Goal: Information Seeking & Learning: Learn about a topic

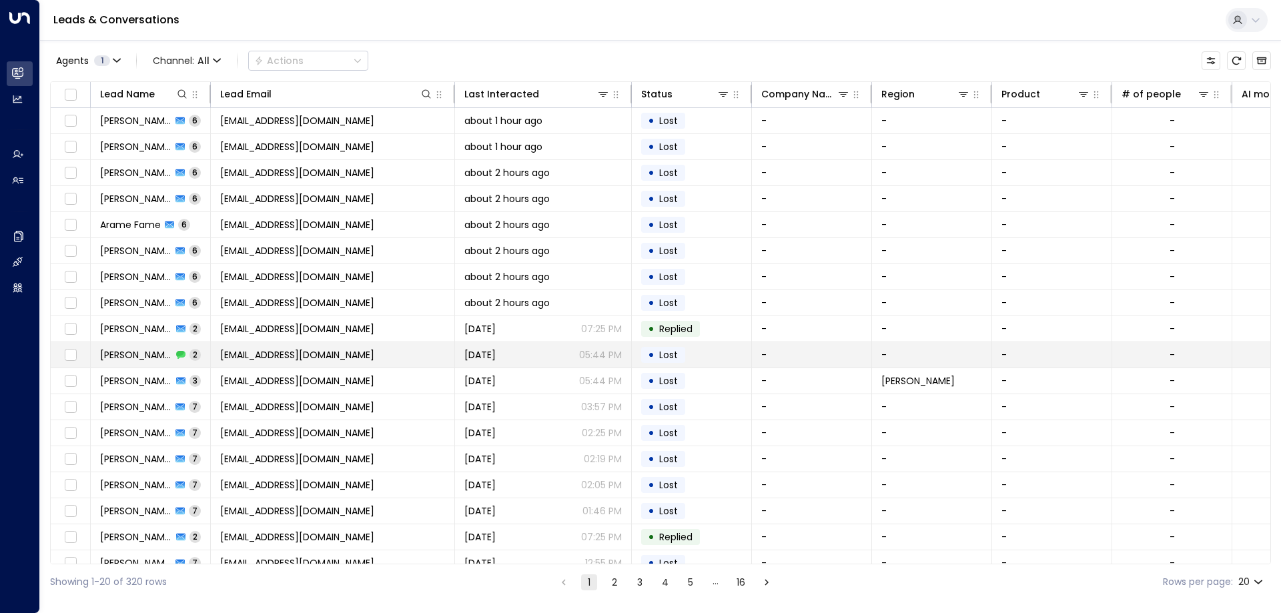
click at [314, 355] on span "[EMAIL_ADDRESS][DOMAIN_NAME]" at bounding box center [297, 354] width 154 height 13
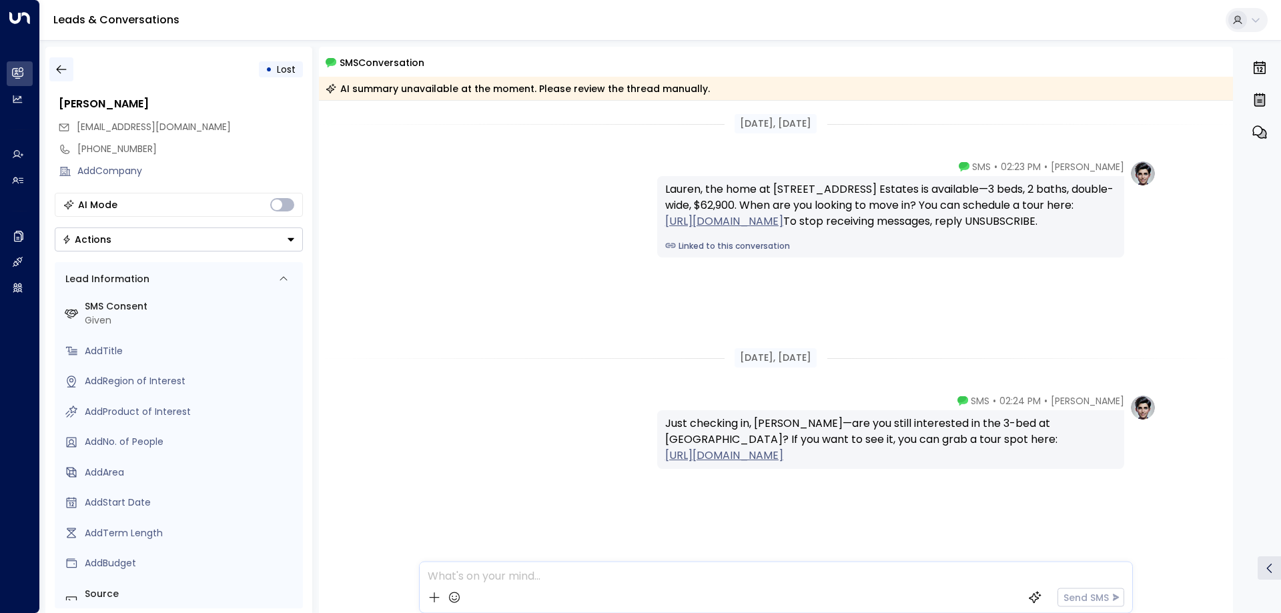
click at [56, 63] on icon "button" at bounding box center [61, 69] width 13 height 13
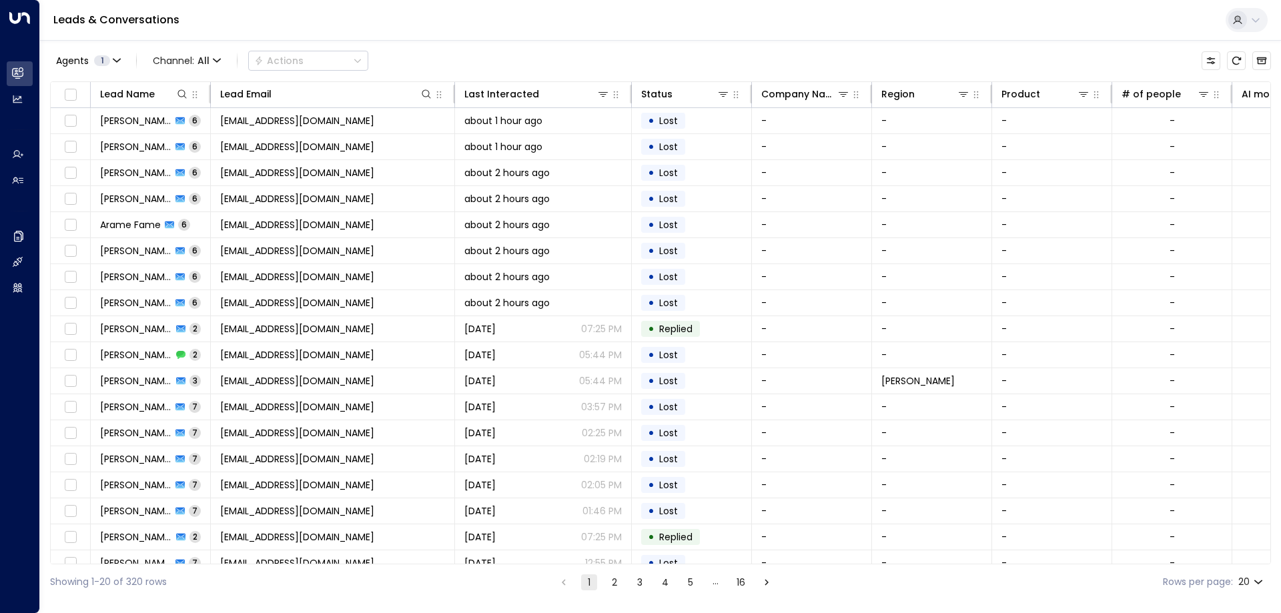
click at [432, 47] on div "Agents 1 Channel: All Actions" at bounding box center [660, 61] width 1221 height 28
click at [167, 56] on span "Channel: All" at bounding box center [186, 60] width 79 height 19
click at [202, 141] on p "Voice" at bounding box center [183, 137] width 48 height 8
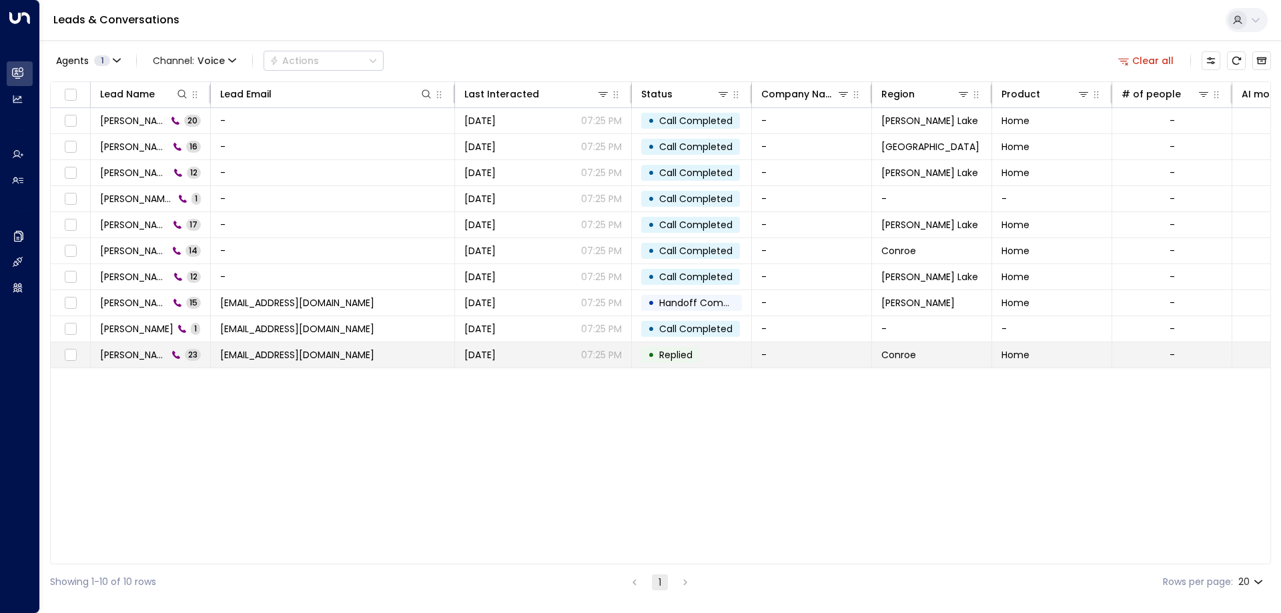
click at [144, 360] on span "[PERSON_NAME]" at bounding box center [133, 354] width 67 height 13
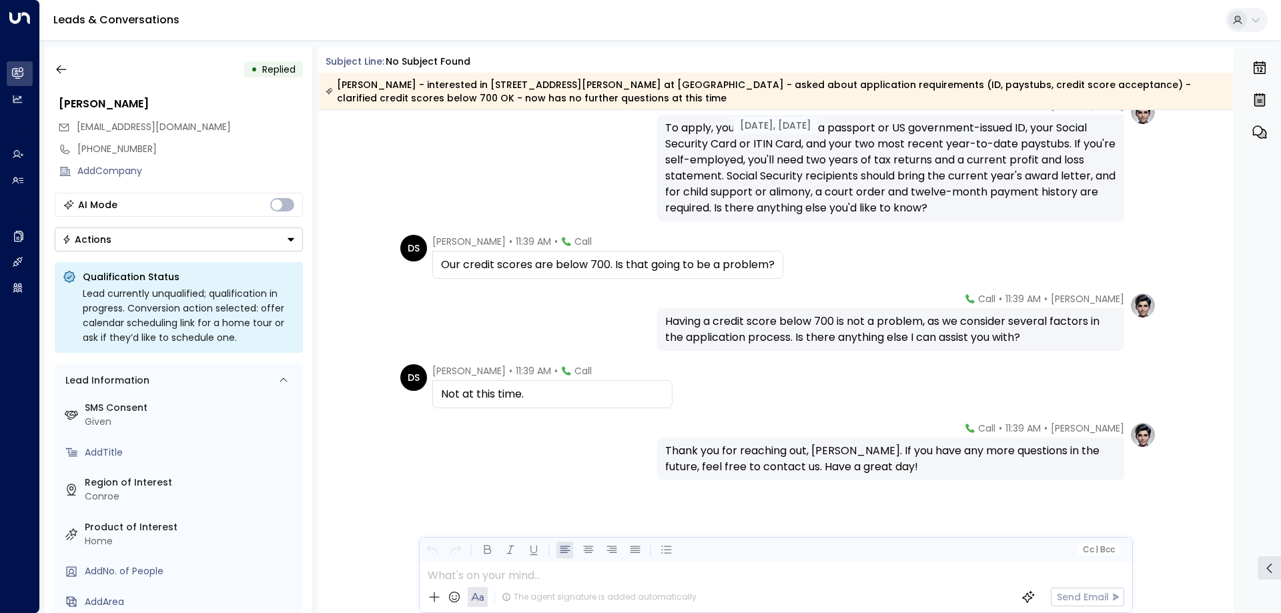
scroll to position [1510, 0]
click at [729, 555] on div "Cc | Bcc" at bounding box center [776, 550] width 713 height 24
drag, startPoint x: 84, startPoint y: 403, endPoint x: 155, endPoint y: 408, distance: 70.9
click at [155, 408] on label "SMS Consent" at bounding box center [191, 408] width 213 height 14
click at [155, 413] on label "SMS Consent" at bounding box center [191, 408] width 213 height 14
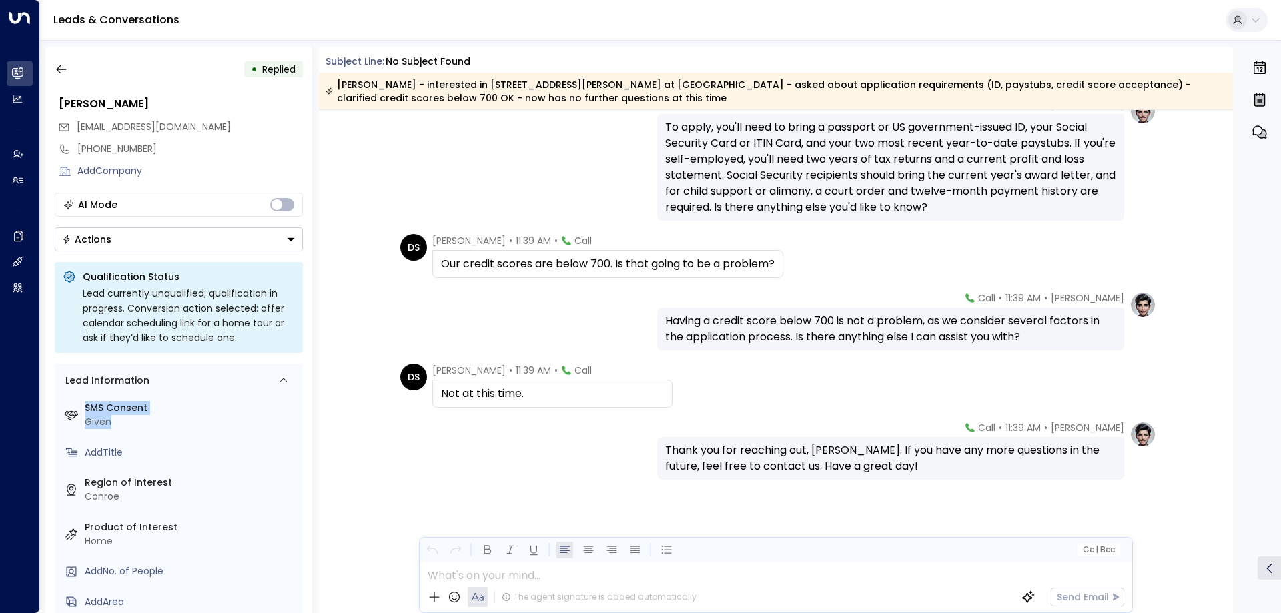
drag, startPoint x: 134, startPoint y: 423, endPoint x: 83, endPoint y: 413, distance: 52.4
click at [83, 413] on div "SMS Consent Given" at bounding box center [180, 415] width 238 height 36
click at [107, 410] on label "SMS Consent" at bounding box center [191, 408] width 213 height 14
click at [160, 430] on div "SMS Consent Given" at bounding box center [180, 415] width 238 height 36
click at [129, 422] on div "Given" at bounding box center [191, 422] width 213 height 14
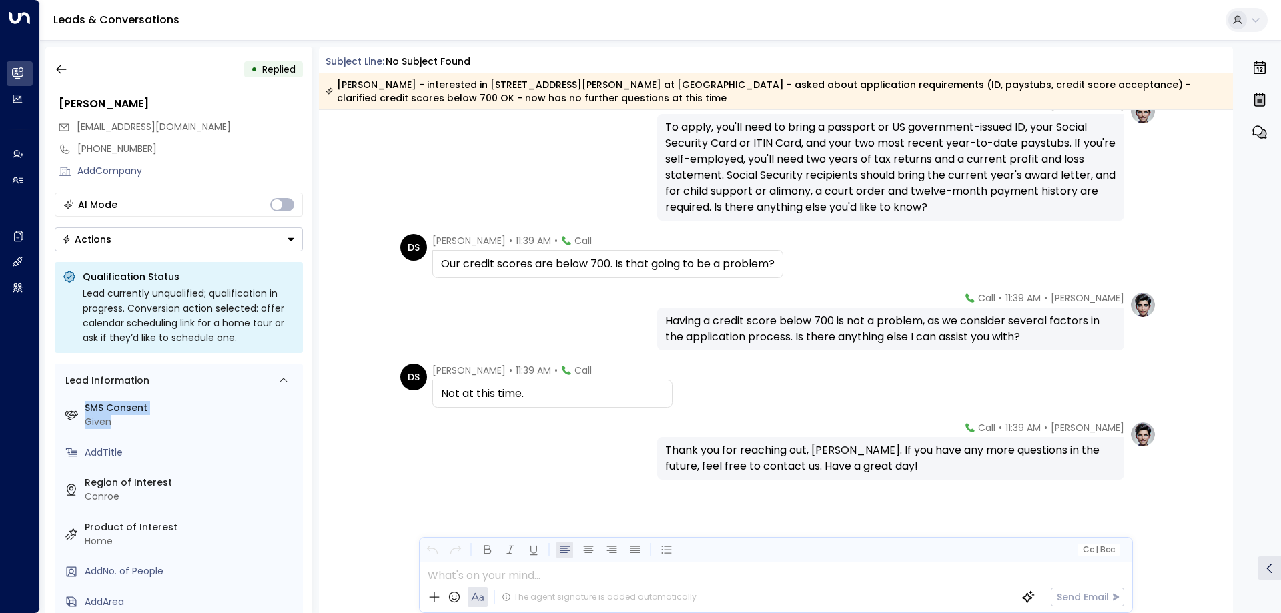
drag, startPoint x: 118, startPoint y: 422, endPoint x: 77, endPoint y: 407, distance: 43.5
click at [77, 407] on div "SMS Consent Given" at bounding box center [180, 415] width 238 height 36
click at [71, 412] on icon at bounding box center [71, 415] width 13 height 9
drag, startPoint x: 82, startPoint y: 402, endPoint x: 138, endPoint y: 422, distance: 59.3
click at [138, 422] on div "SMS Consent Given" at bounding box center [180, 415] width 238 height 36
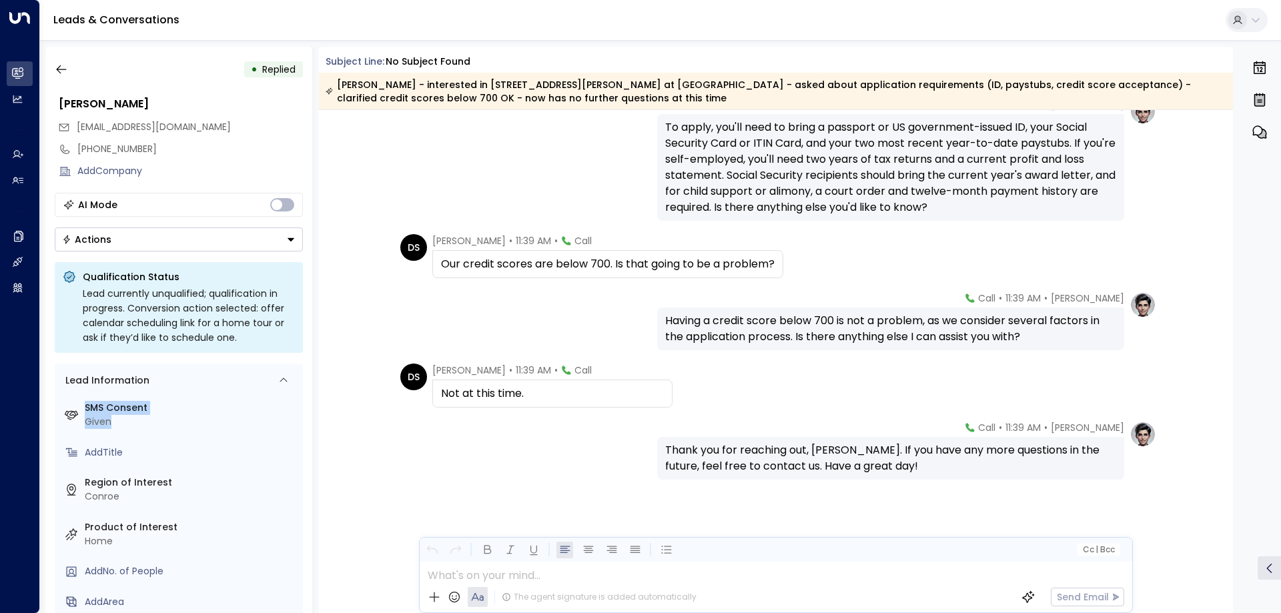
click at [138, 422] on div "Given" at bounding box center [191, 422] width 213 height 14
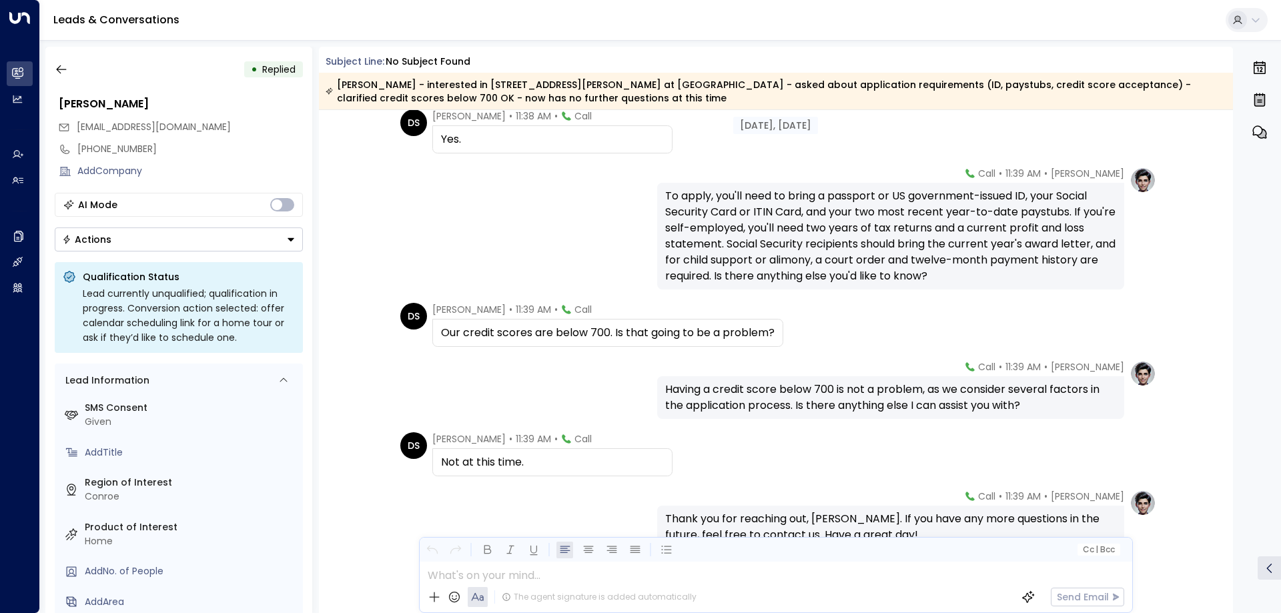
scroll to position [1221, 0]
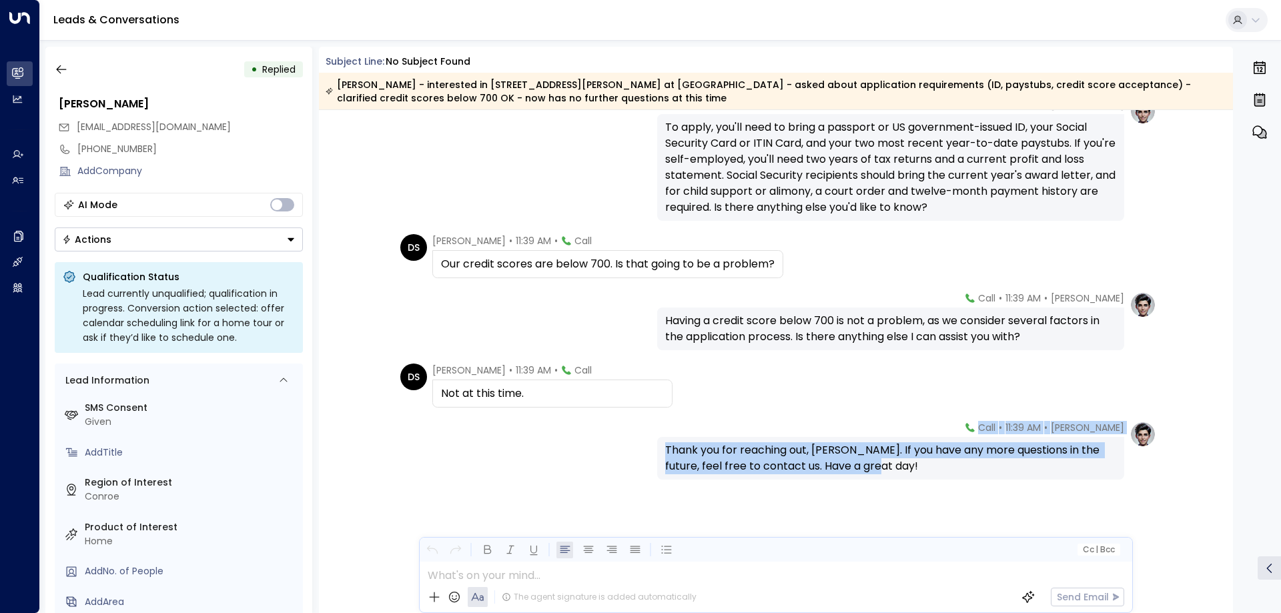
drag, startPoint x: 1235, startPoint y: 516, endPoint x: 1228, endPoint y: 501, distance: 16.7
click at [1228, 501] on div "[DATE], [DATE] DS [PERSON_NAME] • 11:38 AM • Call Yes. [PERSON_NAME] • 11:39 AM…" at bounding box center [776, 361] width 915 height 503
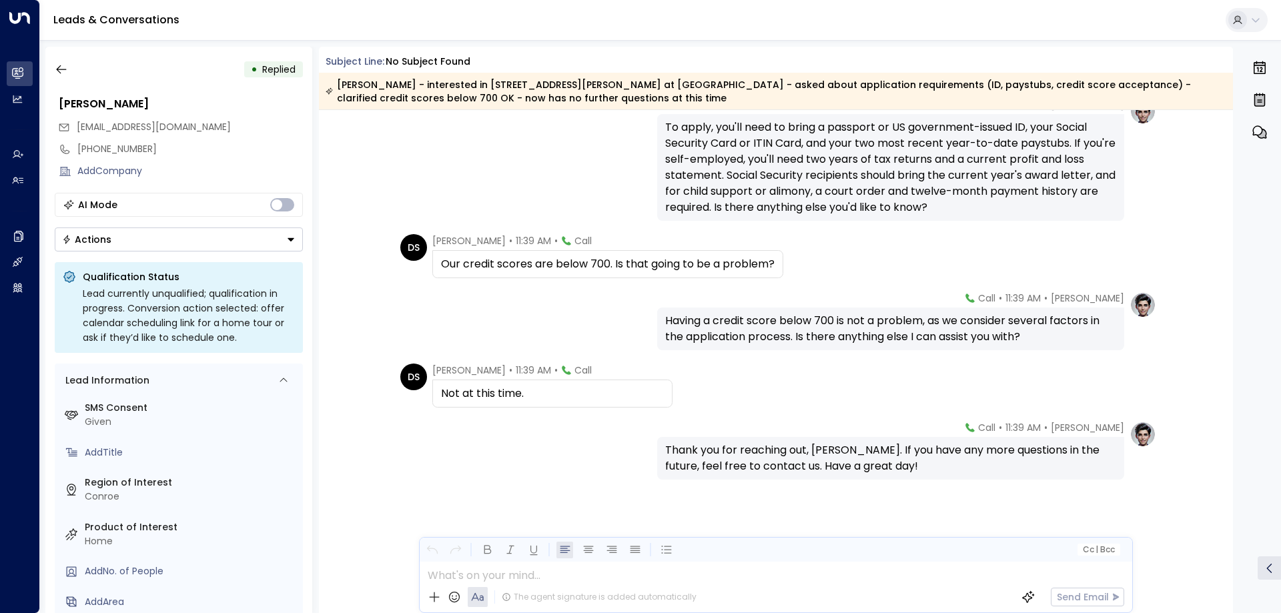
click at [1211, 501] on div "[PERSON_NAME] • 11:39 AM • Call Thank you for reaching out, [PERSON_NAME]. If y…" at bounding box center [776, 517] width 915 height 192
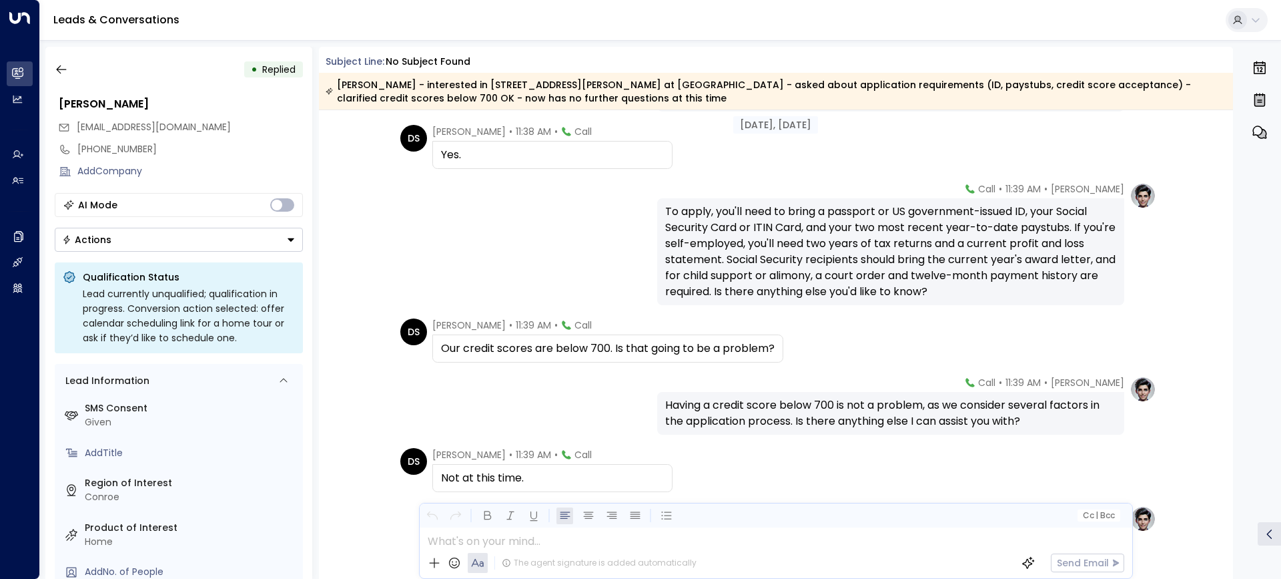
scroll to position [1255, 0]
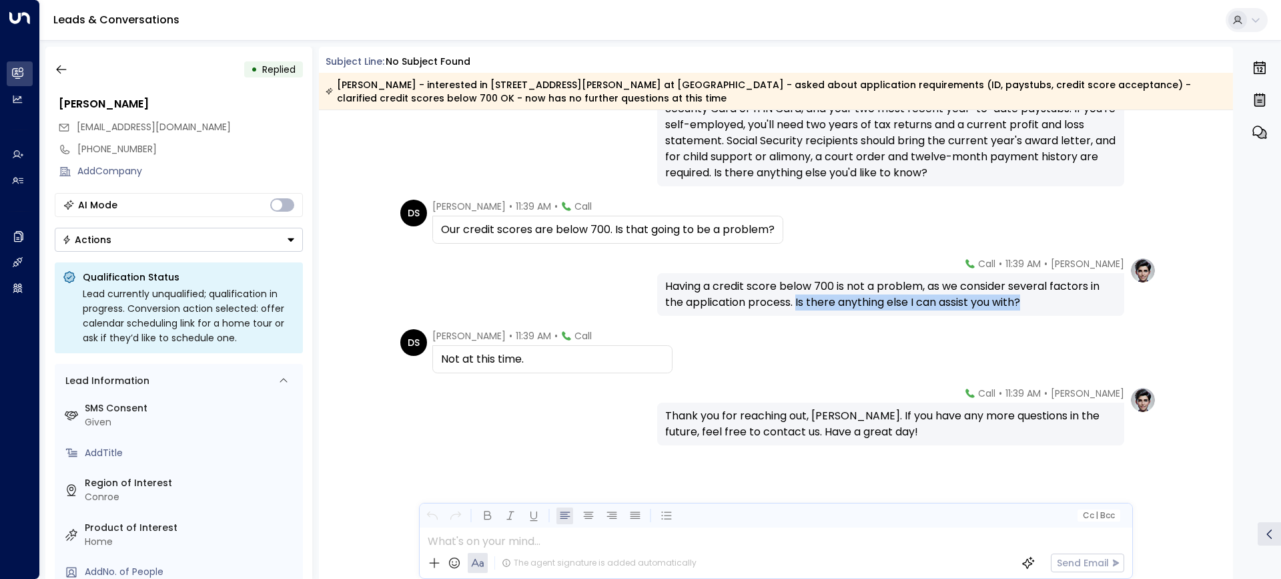
drag, startPoint x: 799, startPoint y: 304, endPoint x: 1066, endPoint y: 307, distance: 267.0
click at [1066, 307] on div "Having a credit score below 700 is not a problem, as we consider several factor…" at bounding box center [890, 294] width 451 height 32
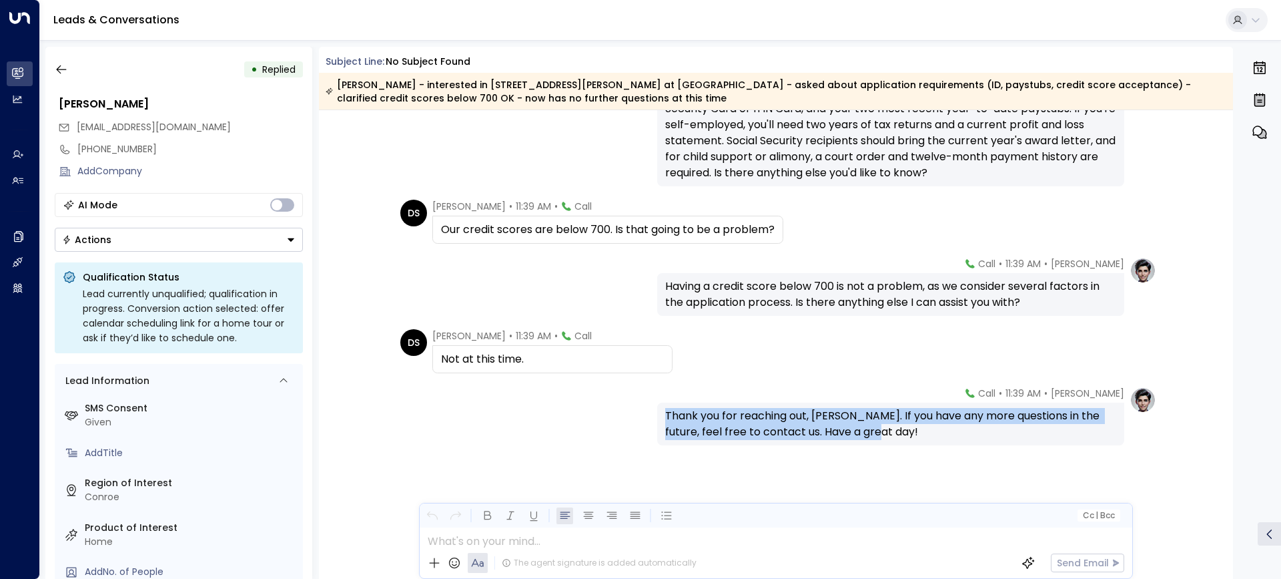
drag, startPoint x: 677, startPoint y: 414, endPoint x: 1022, endPoint y: 435, distance: 346.4
click at [1022, 435] on div "Thank you for reaching out, [PERSON_NAME]. If you have any more questions in th…" at bounding box center [890, 423] width 467 height 43
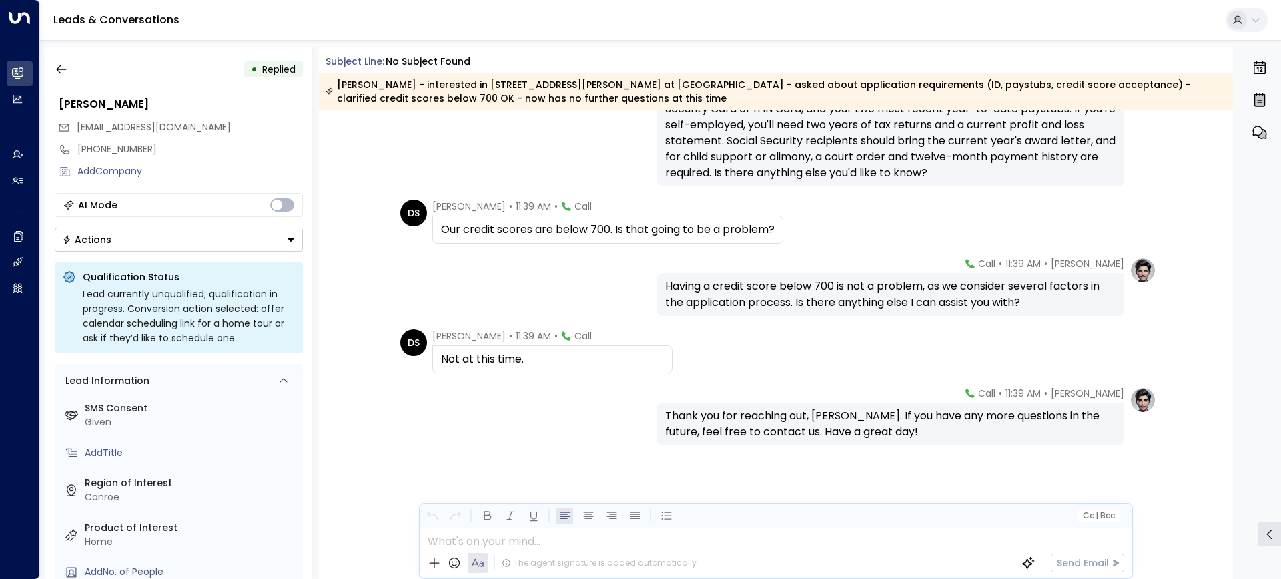
click at [700, 340] on div "DS [PERSON_NAME] • 11:39 AM • Call Not at this time." at bounding box center [778, 351] width 756 height 44
click at [59, 66] on icon "button" at bounding box center [61, 69] width 13 height 13
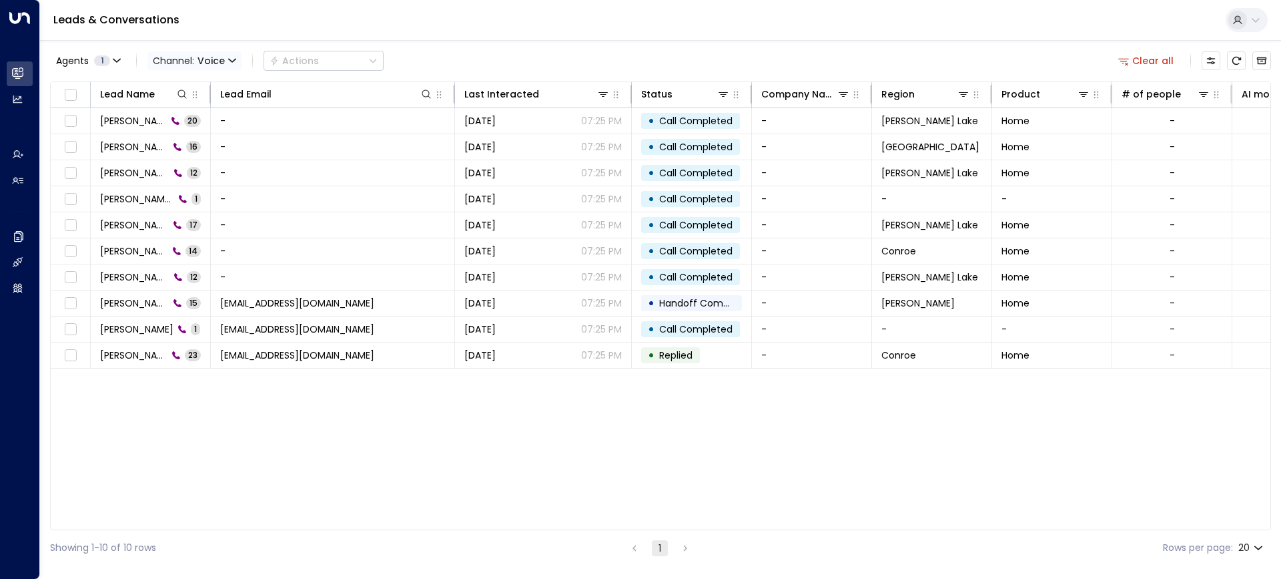
click at [208, 64] on span "Voice" at bounding box center [211, 60] width 27 height 11
click at [197, 95] on p "All" at bounding box center [195, 88] width 64 height 14
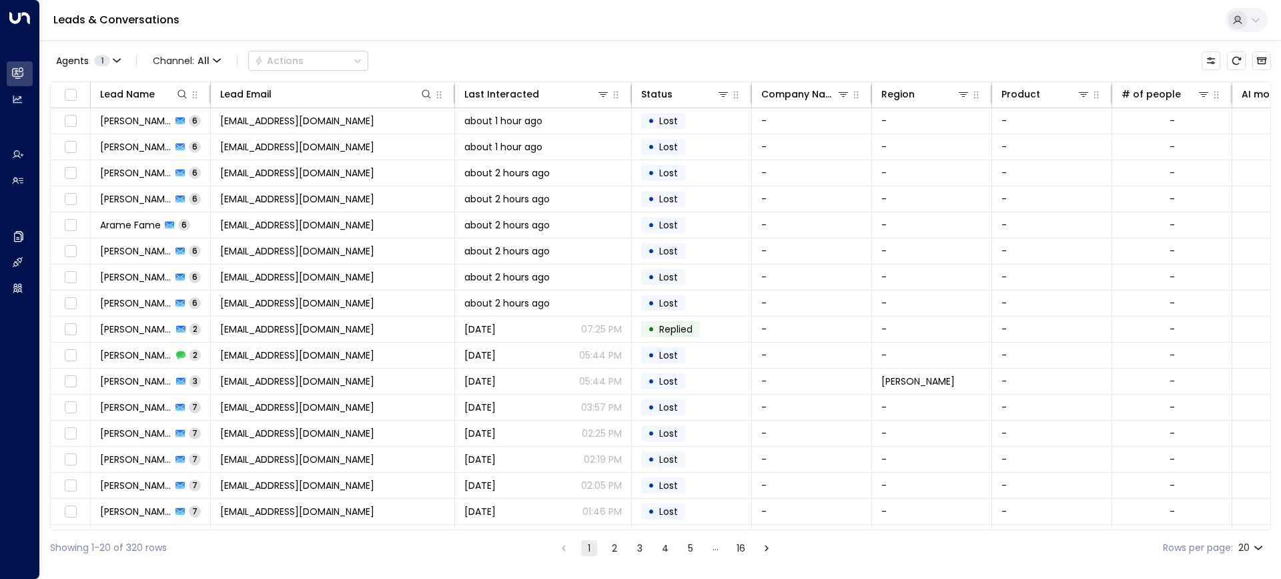
click at [472, 55] on div "Agents 1 Channel: All Actions" at bounding box center [660, 61] width 1221 height 28
click at [408, 70] on div "Agents 1 Channel: All Actions" at bounding box center [660, 61] width 1221 height 28
click at [470, 58] on div "Agents 1 Channel: All Actions" at bounding box center [660, 61] width 1221 height 28
click at [180, 91] on icon at bounding box center [182, 94] width 11 height 11
click at [170, 146] on input "text" at bounding box center [182, 142] width 184 height 25
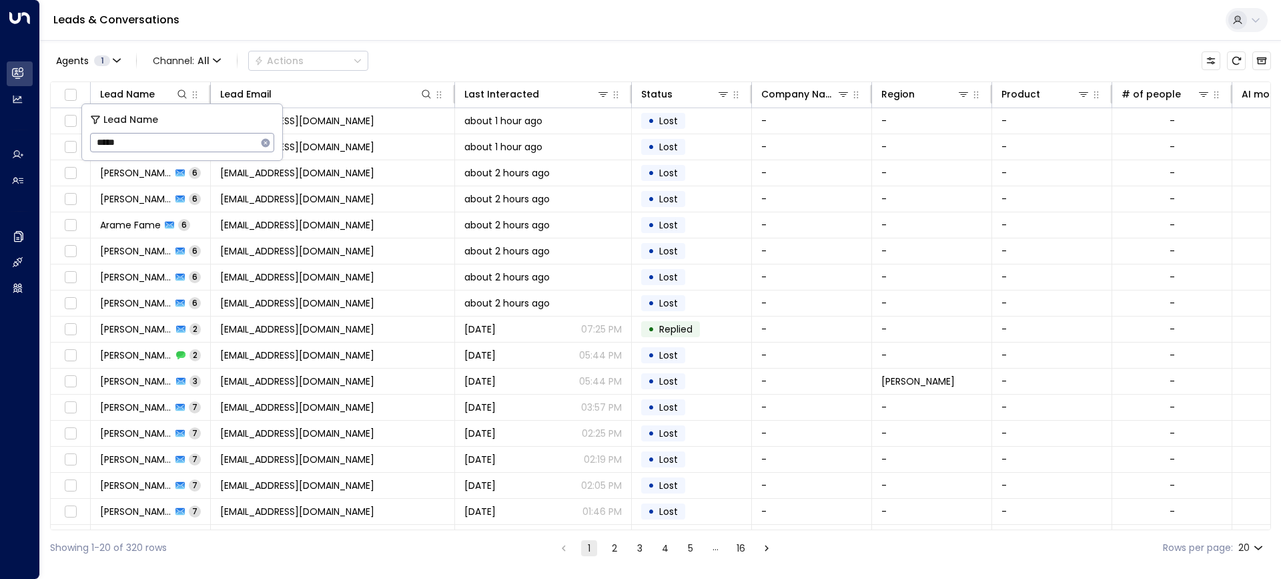
type input "******"
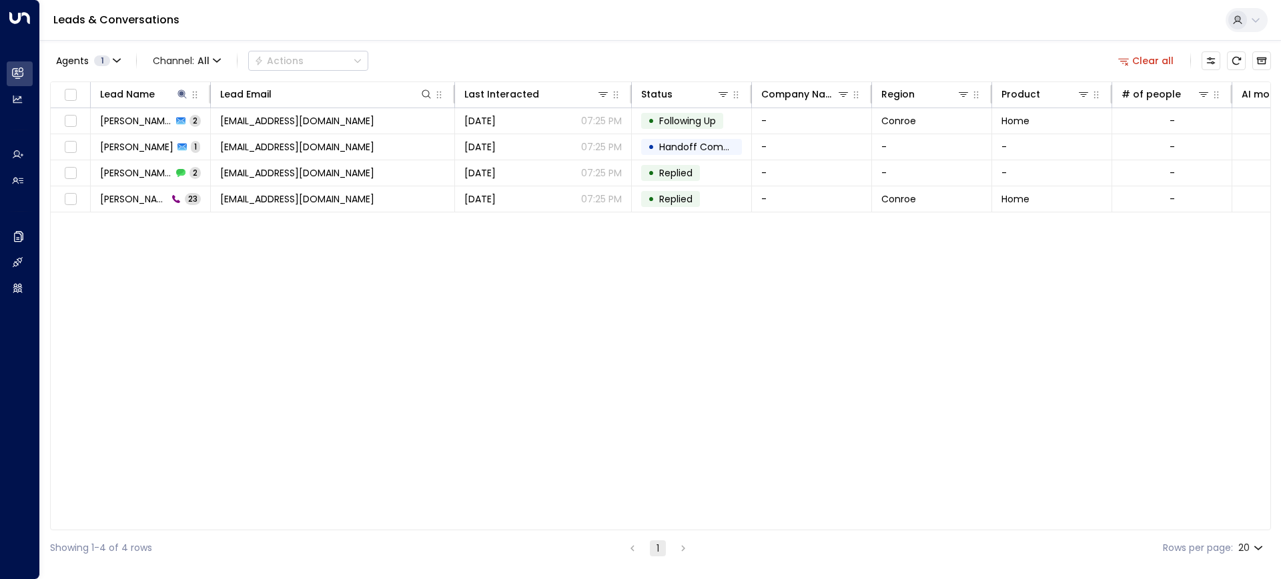
click at [225, 268] on div "Lead Name Lead Email Last Interacted Status Company Name Region Product # of pe…" at bounding box center [660, 305] width 1221 height 448
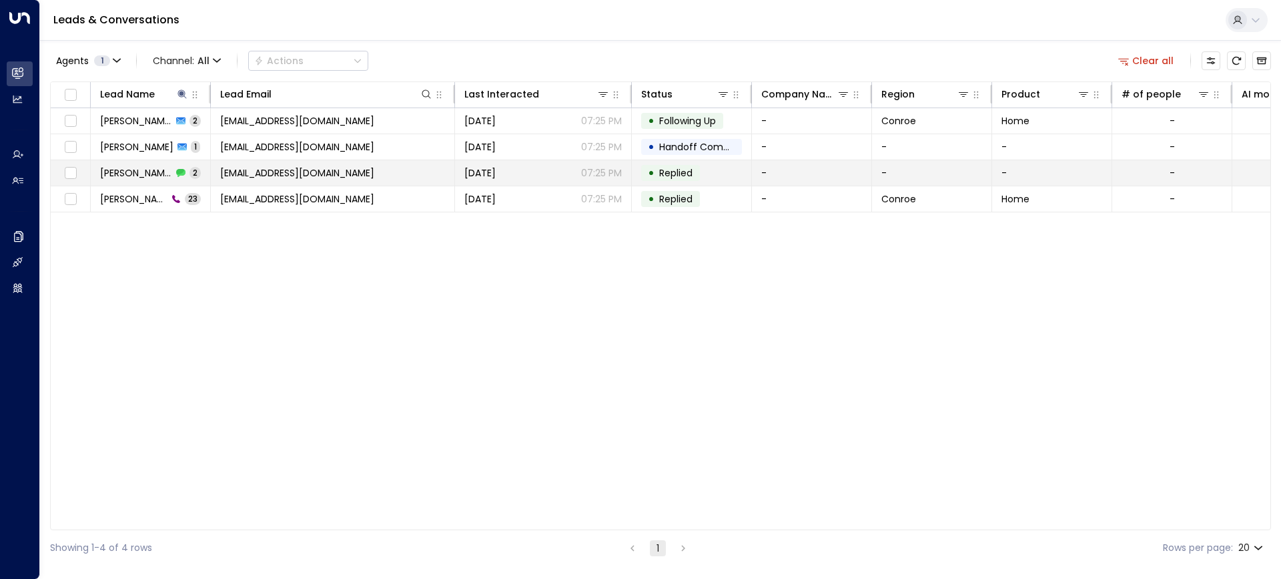
click at [274, 170] on span "[EMAIL_ADDRESS][DOMAIN_NAME]" at bounding box center [297, 172] width 154 height 13
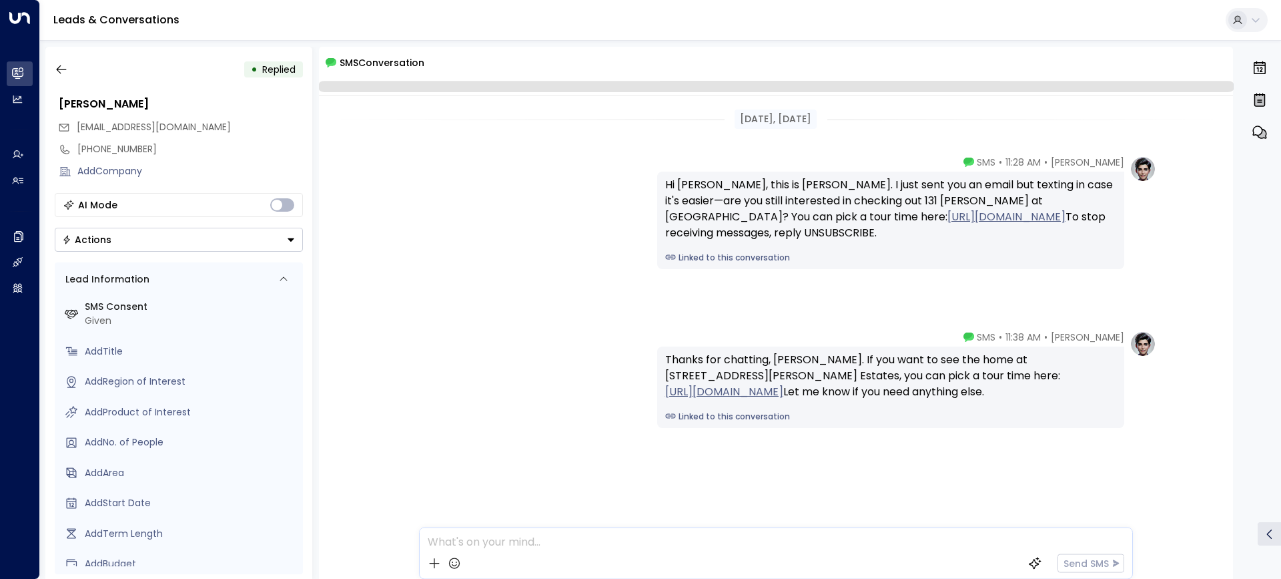
scroll to position [15, 0]
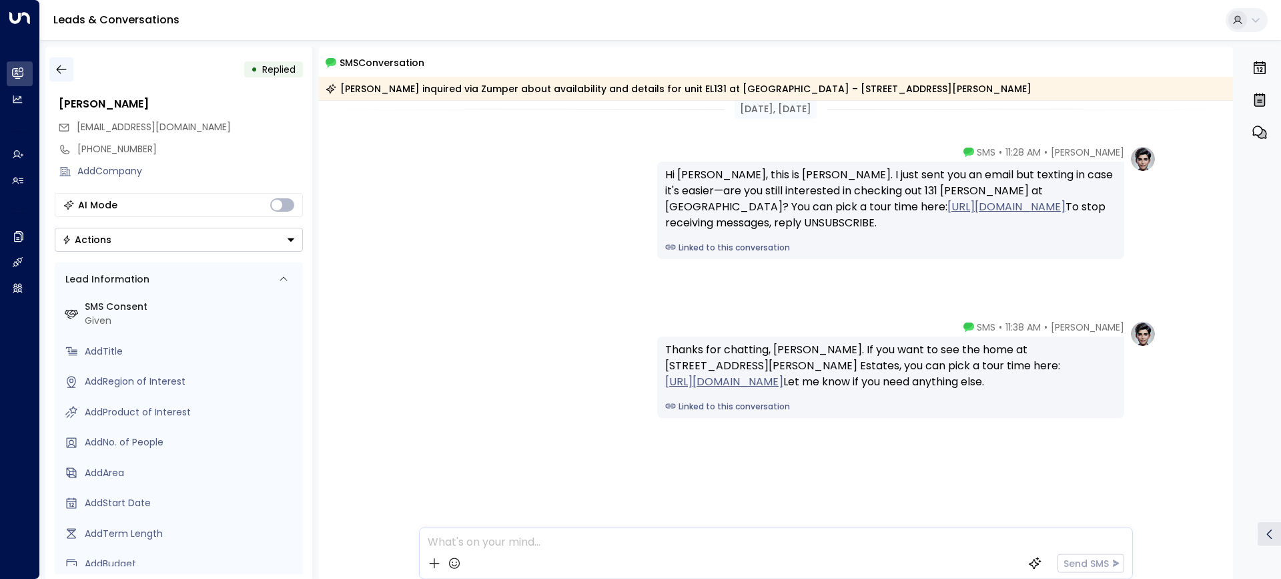
click at [59, 71] on icon "button" at bounding box center [61, 69] width 13 height 13
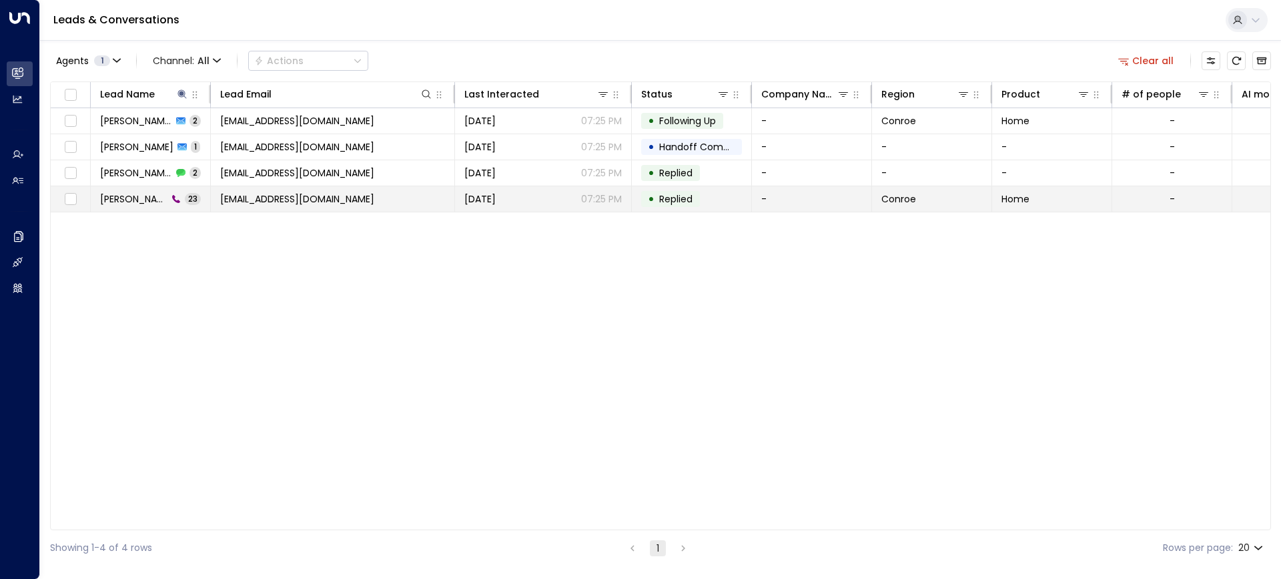
click at [138, 193] on span "[PERSON_NAME]" at bounding box center [133, 198] width 67 height 13
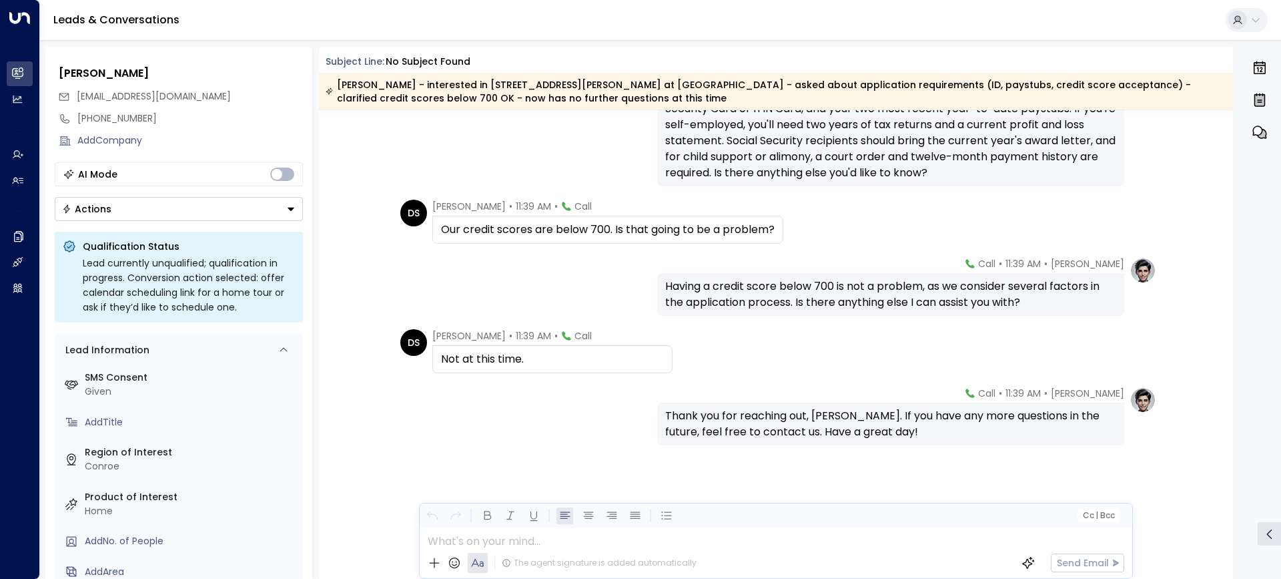
scroll to position [107, 0]
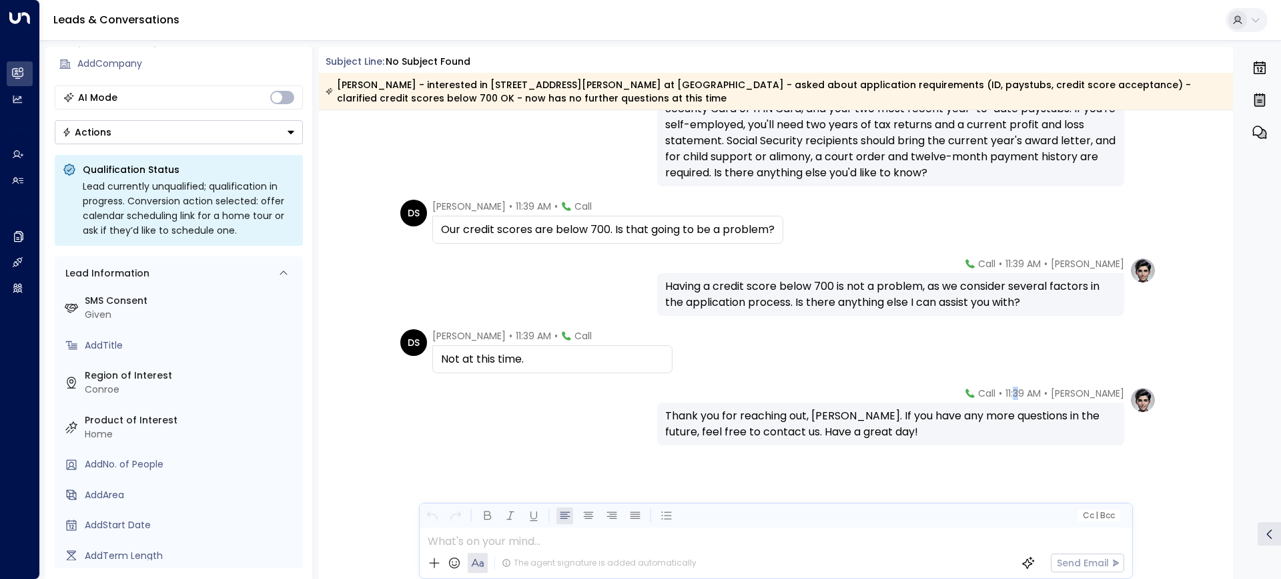
click at [1026, 396] on span "11:39 AM" at bounding box center [1023, 392] width 35 height 13
click at [1034, 389] on span "11:39 AM" at bounding box center [1023, 392] width 35 height 13
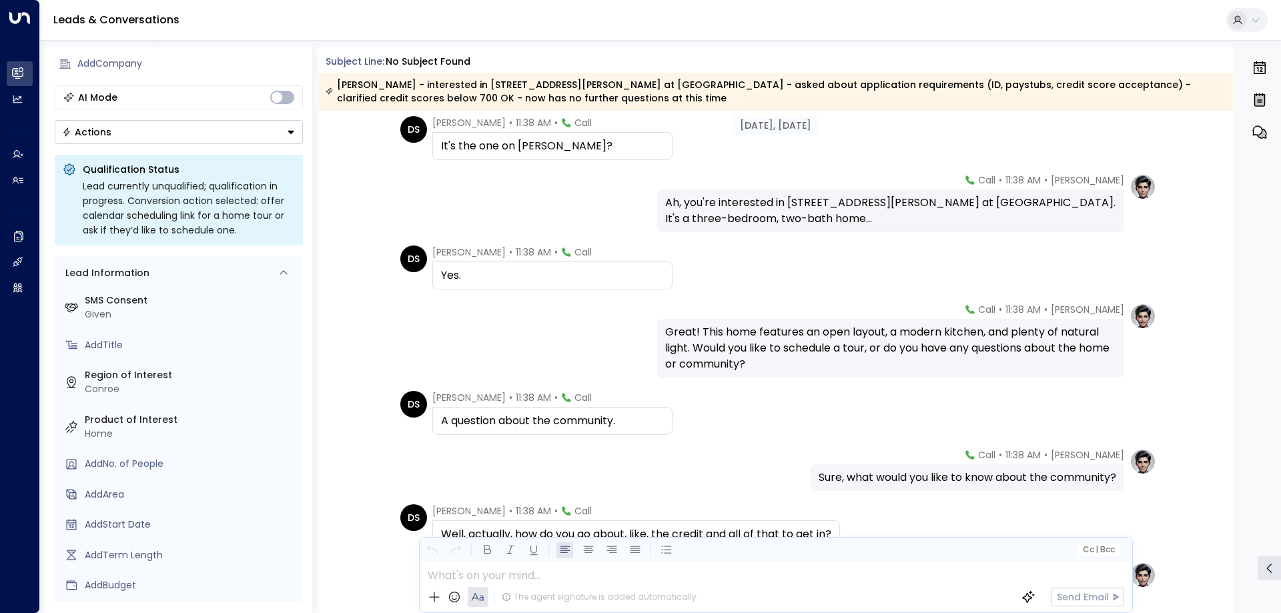
scroll to position [553, 0]
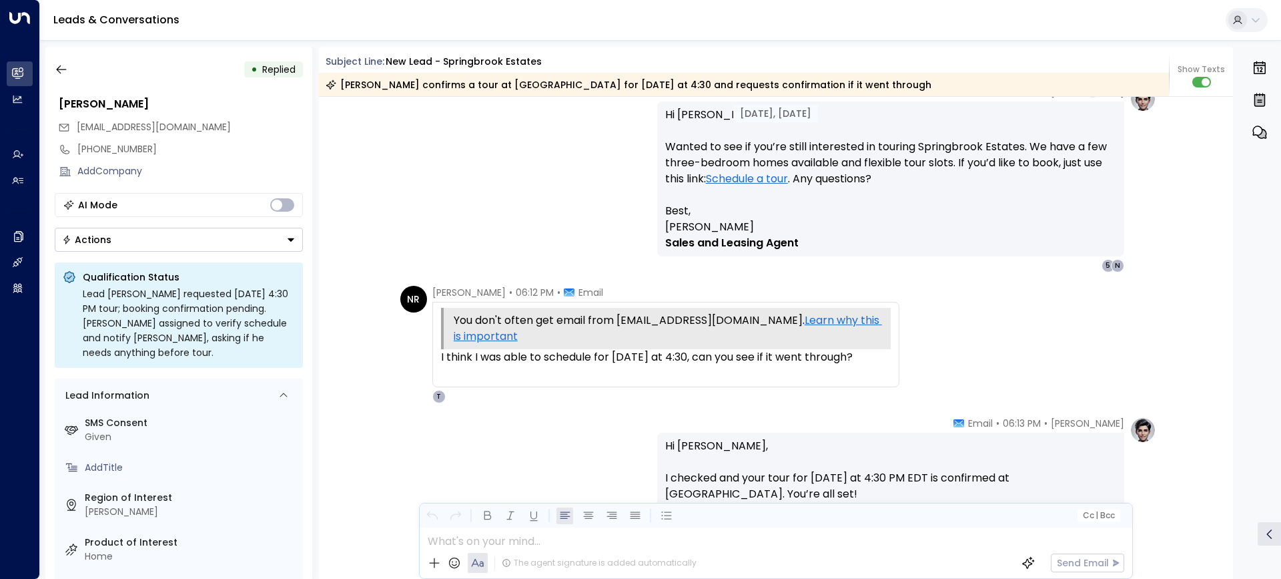
scroll to position [1425, 0]
drag, startPoint x: 429, startPoint y: 292, endPoint x: 502, endPoint y: 294, distance: 72.8
click at [502, 294] on div "NR [PERSON_NAME] • 06:12 PM • Email You don't often get email from [EMAIL_ADDRE…" at bounding box center [649, 342] width 499 height 117
click at [488, 286] on span "[PERSON_NAME]" at bounding box center [468, 290] width 73 height 13
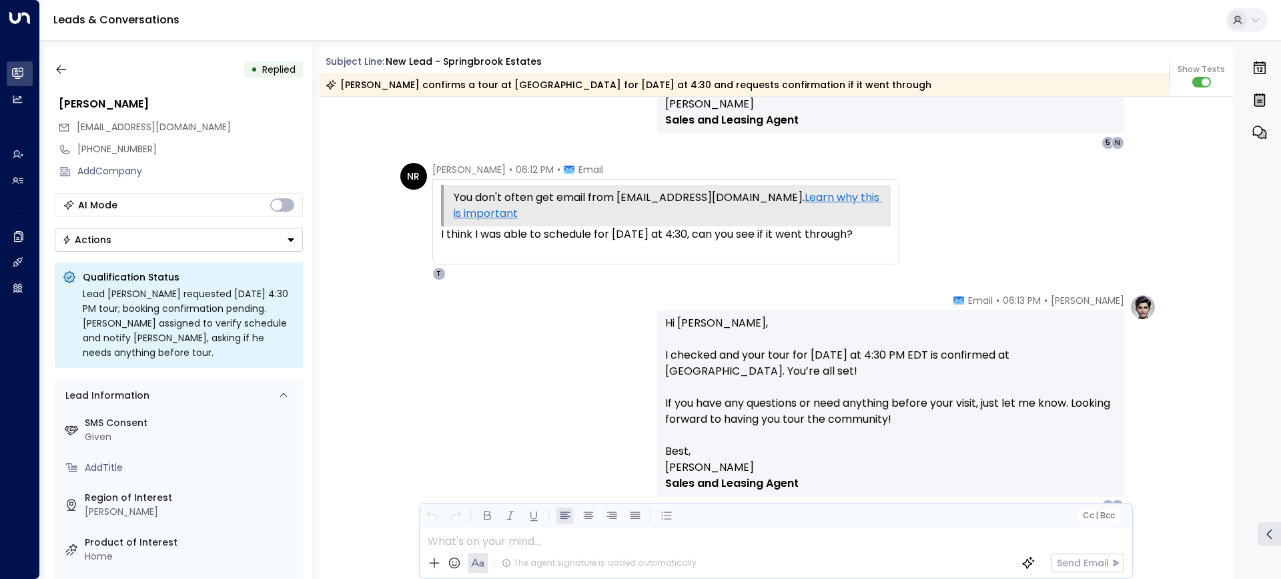
scroll to position [1547, 0]
drag, startPoint x: 446, startPoint y: 232, endPoint x: 876, endPoint y: 236, distance: 429.8
click at [876, 236] on div "I think I was able to schedule for this Friday at 4:30, can you see if it went …" at bounding box center [666, 234] width 450 height 16
click at [909, 222] on div "NR Nick Robinson • 06:12 PM • Email You don't often get email from nickrobinson…" at bounding box center [778, 220] width 756 height 117
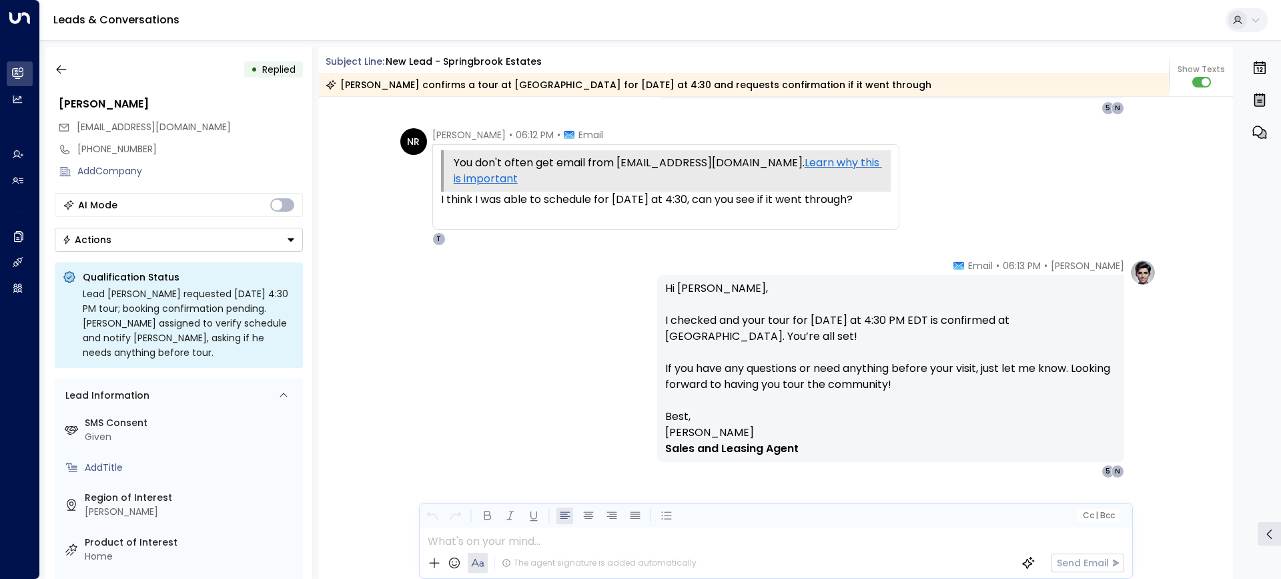
scroll to position [1614, 0]
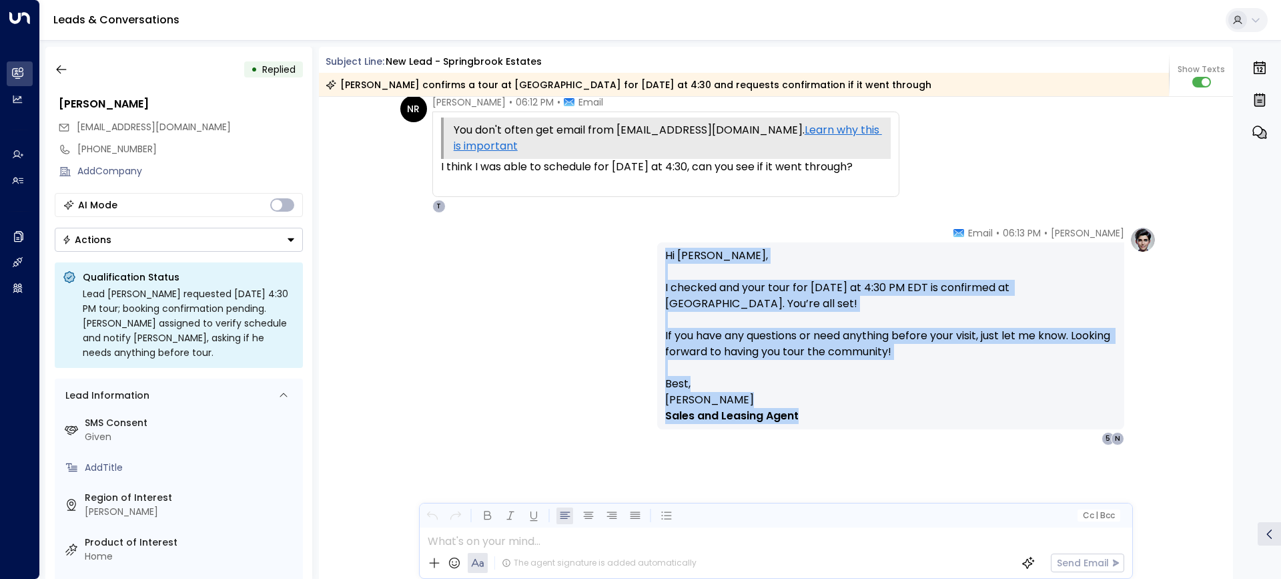
drag, startPoint x: 663, startPoint y: 256, endPoint x: 857, endPoint y: 413, distance: 249.5
click at [857, 413] on div "Hi Nick, I checked and your tour for this Friday at 4:30 PM EDT is confirmed at…" at bounding box center [890, 336] width 451 height 176
click at [857, 413] on p "Sales and Leasing Agent" at bounding box center [890, 416] width 451 height 16
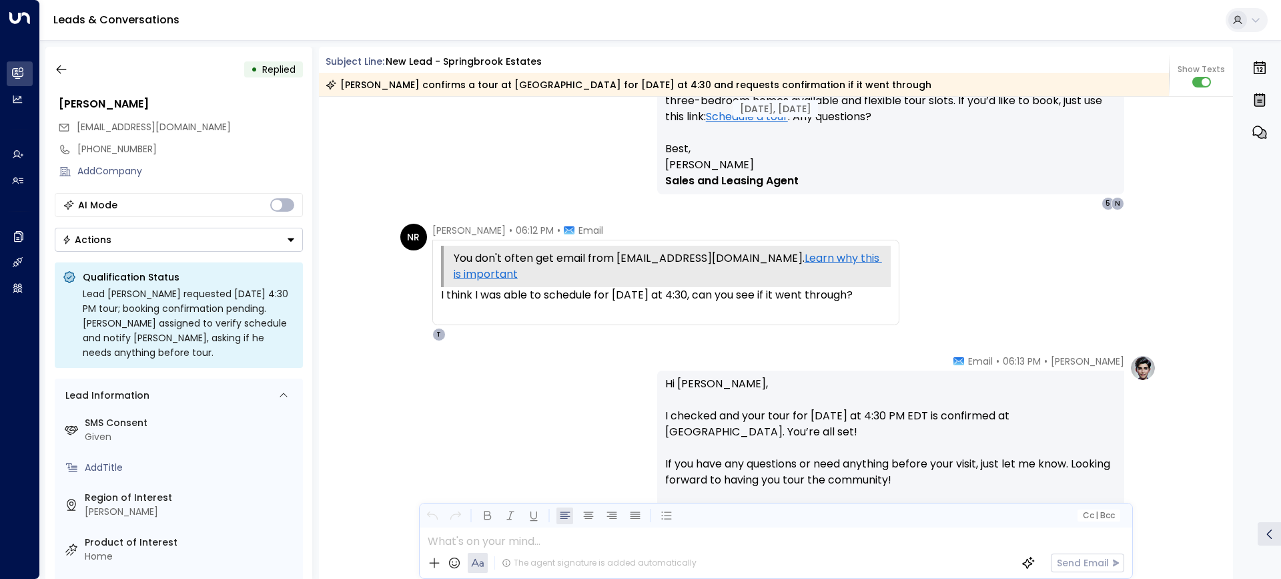
scroll to position [1480, 0]
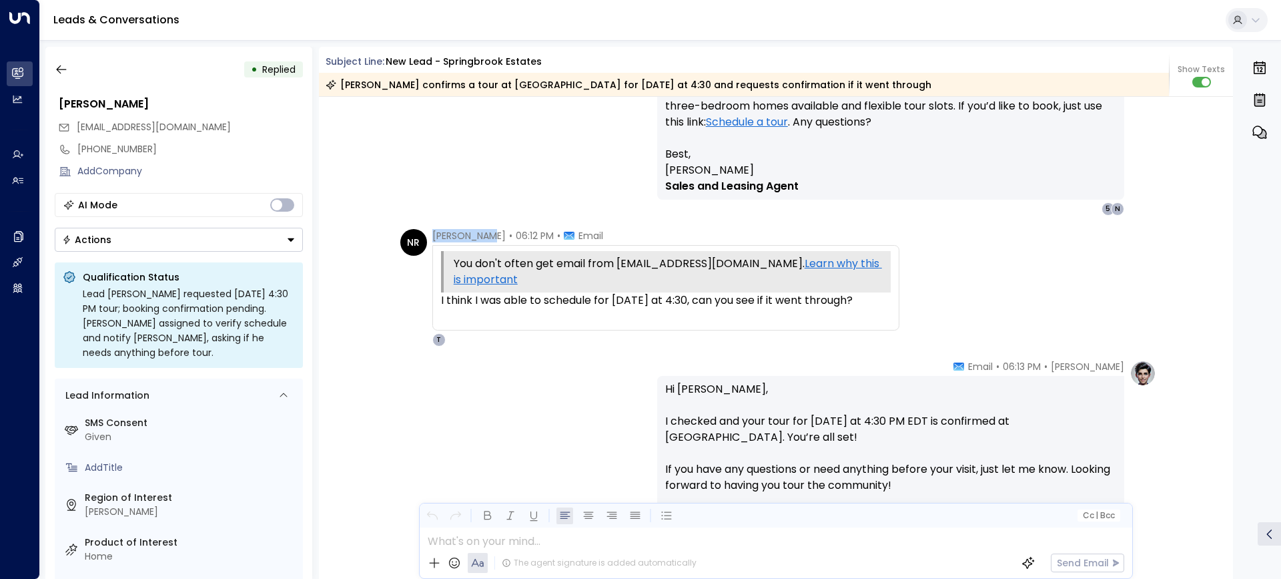
drag, startPoint x: 430, startPoint y: 235, endPoint x: 485, endPoint y: 235, distance: 54.7
click at [485, 235] on span "Nick Robinson" at bounding box center [468, 235] width 73 height 13
click at [485, 212] on div "Taylor Smith • 05:51 PM • Email Hi Nick, Wanted to see if you’re still interest…" at bounding box center [776, 122] width 761 height 187
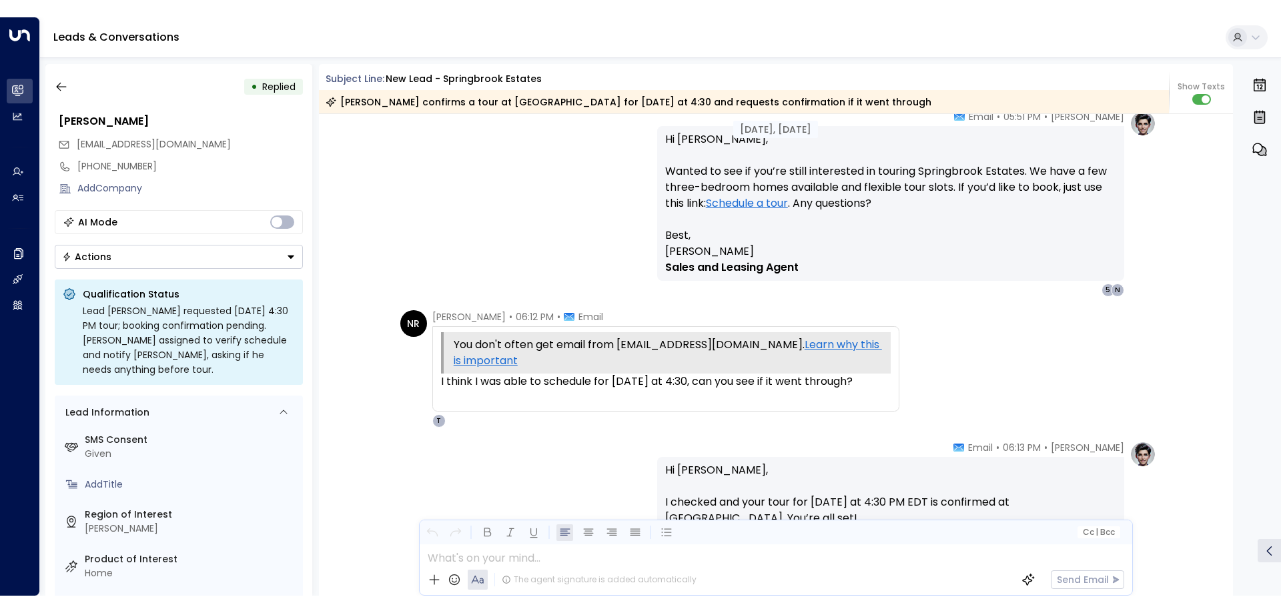
scroll to position [1280, 0]
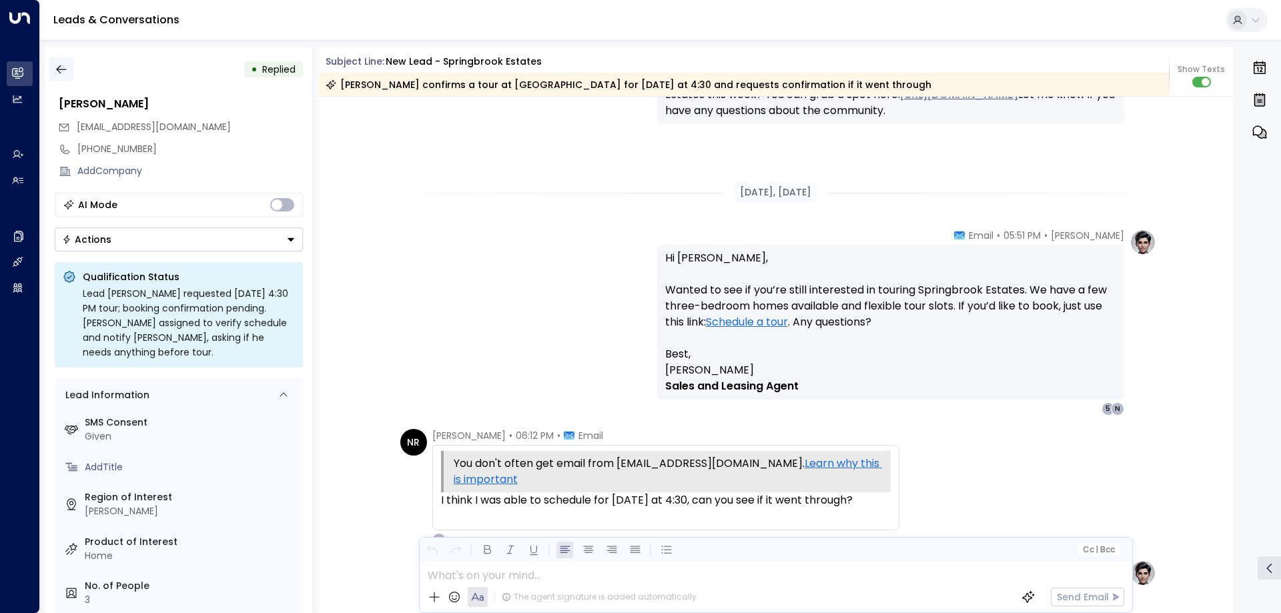
click at [55, 68] on icon "button" at bounding box center [61, 69] width 13 height 13
click at [62, 68] on icon "button" at bounding box center [61, 69] width 13 height 13
click at [61, 73] on icon "button" at bounding box center [61, 69] width 13 height 13
click at [58, 75] on icon "button" at bounding box center [61, 69] width 13 height 13
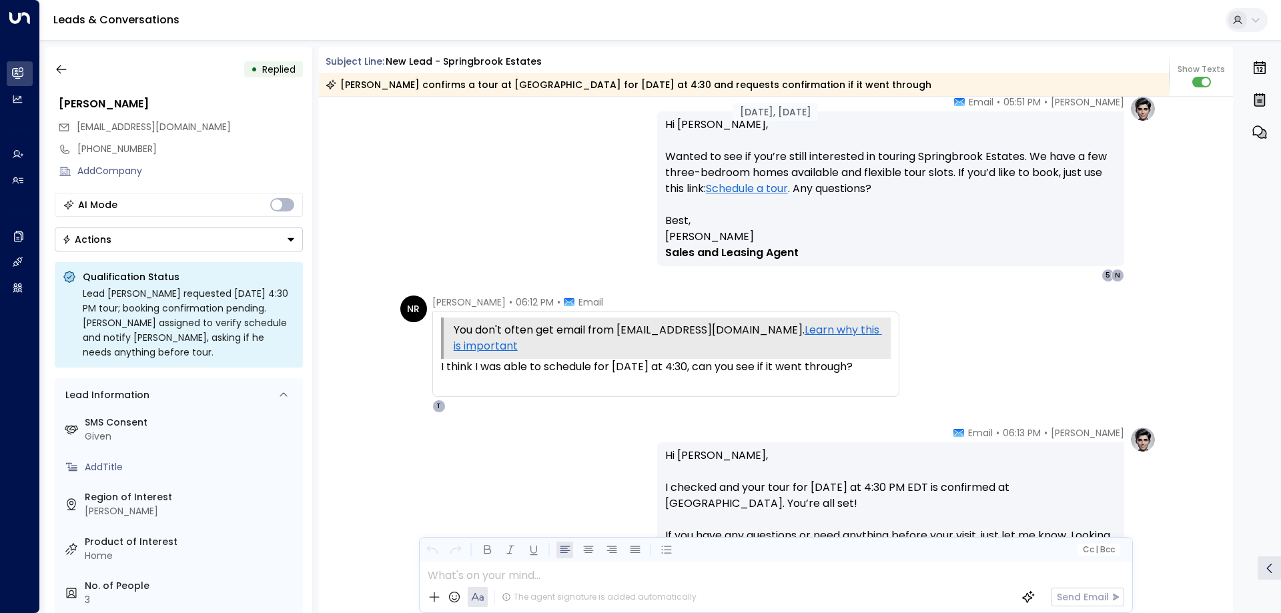
scroll to position [1579, 0]
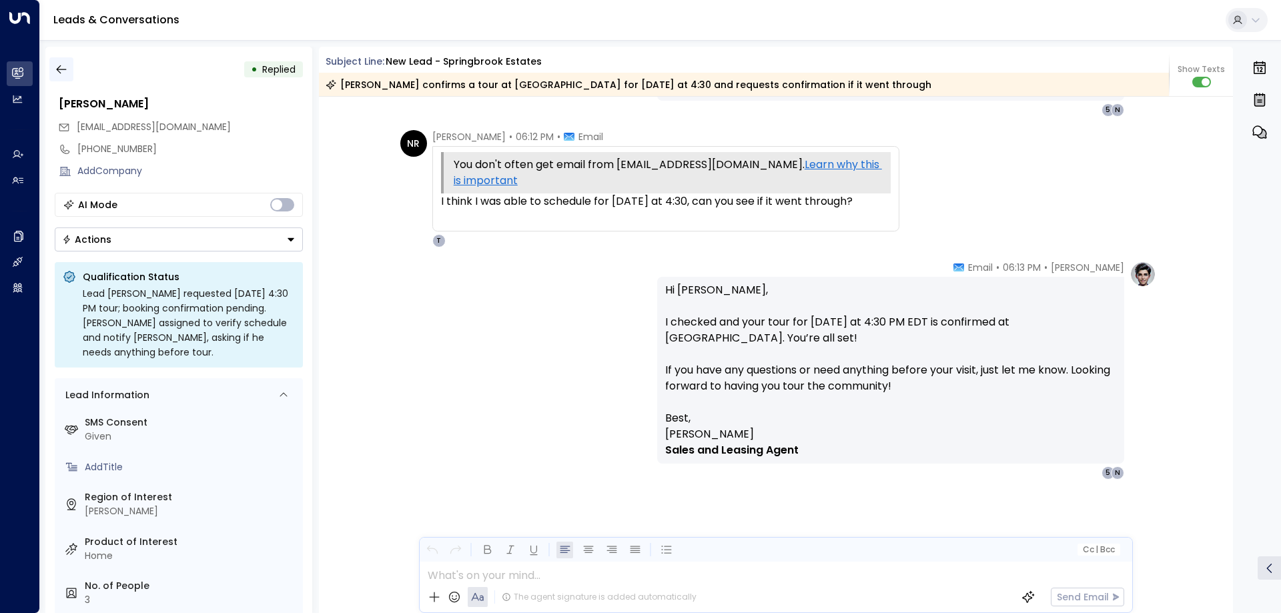
click at [67, 75] on icon "button" at bounding box center [61, 69] width 13 height 13
click at [61, 71] on icon "button" at bounding box center [61, 69] width 13 height 13
click at [274, 72] on span "Replied" at bounding box center [278, 69] width 33 height 13
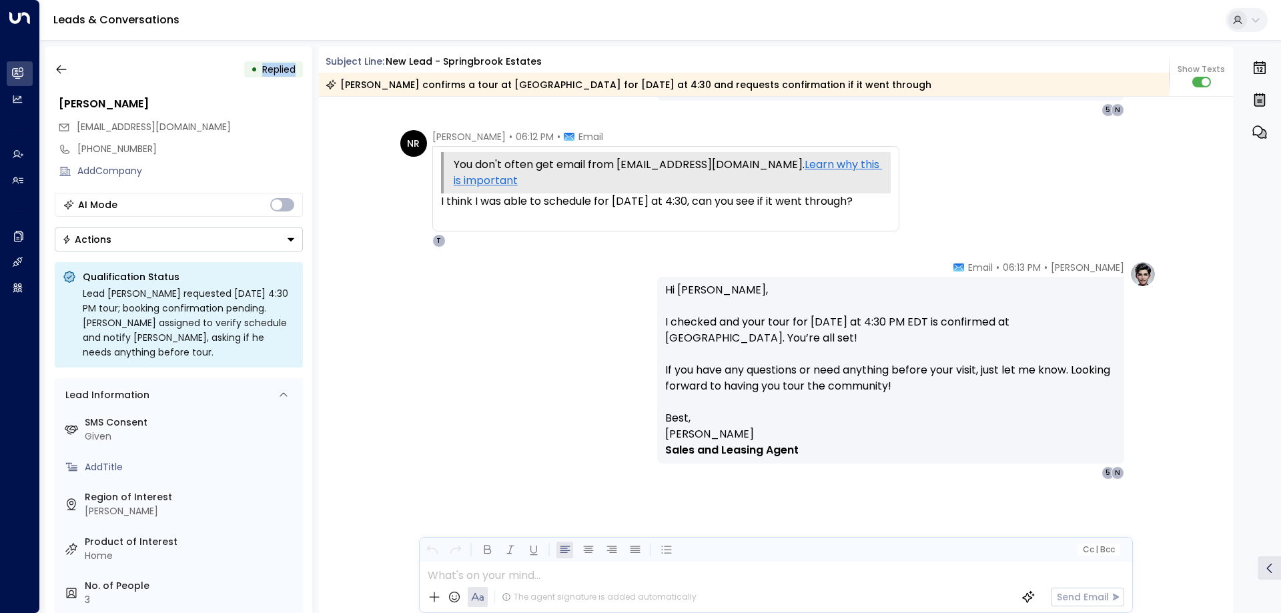
click at [274, 72] on span "Replied" at bounding box center [278, 69] width 33 height 13
click at [63, 68] on icon "button" at bounding box center [61, 69] width 13 height 13
click at [280, 113] on div "Nick Robinson" at bounding box center [179, 104] width 249 height 24
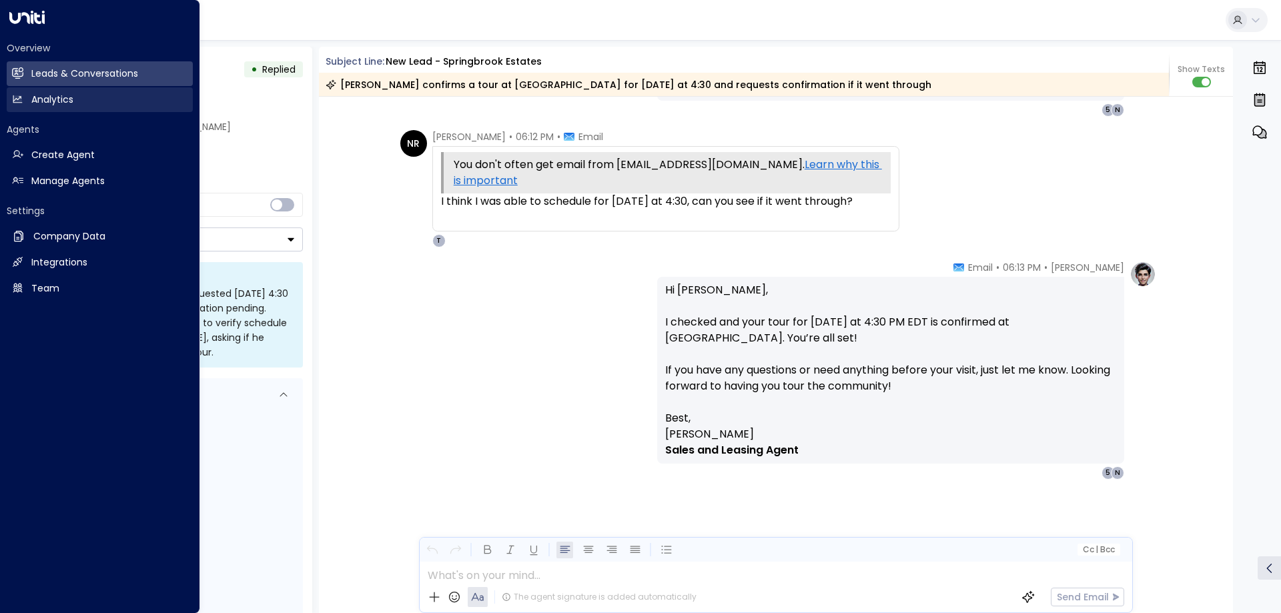
click at [58, 95] on h2 "Analytics" at bounding box center [52, 100] width 42 height 14
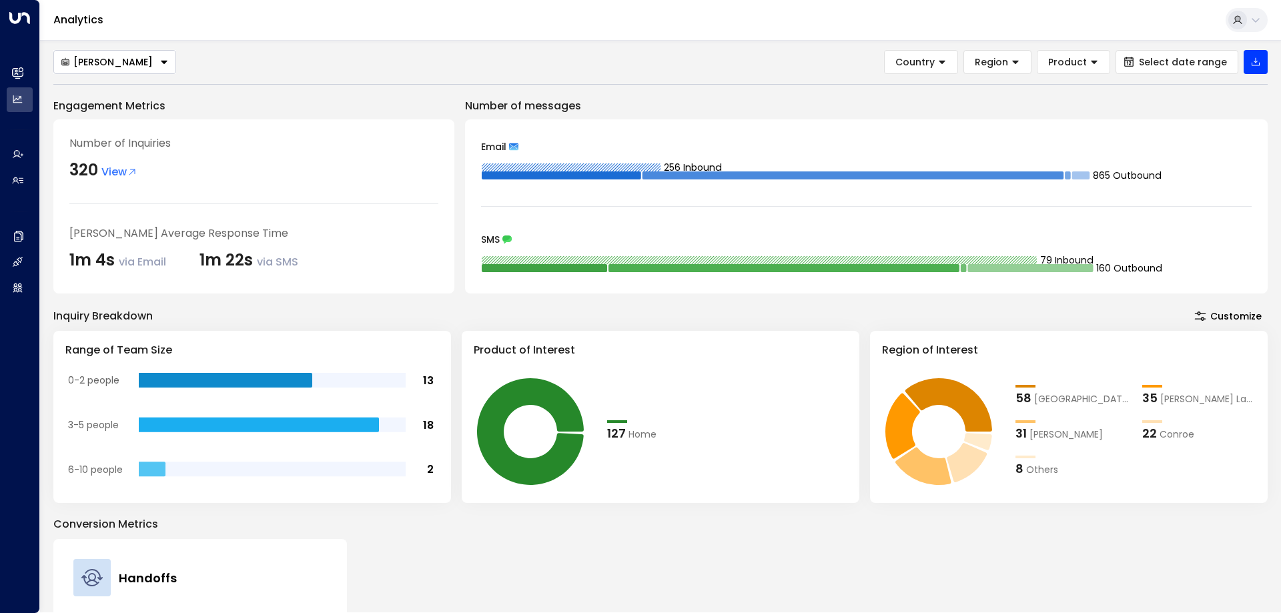
click at [717, 301] on div "Engagement Metrics Number of Inquiries 320 View Taylor Smith's Average Response…" at bounding box center [660, 467] width 1215 height 739
click at [396, 303] on div "Engagement Metrics Number of Inquiries 320 View Taylor Smith's Average Response…" at bounding box center [660, 467] width 1215 height 739
click at [332, 83] on div "Taylor Smith Country Region Product Select date range Engagement Metrics Number…" at bounding box center [660, 443] width 1215 height 787
click at [123, 318] on div "Inquiry Breakdown" at bounding box center [102, 316] width 99 height 16
drag, startPoint x: 160, startPoint y: 323, endPoint x: 48, endPoint y: 313, distance: 112.6
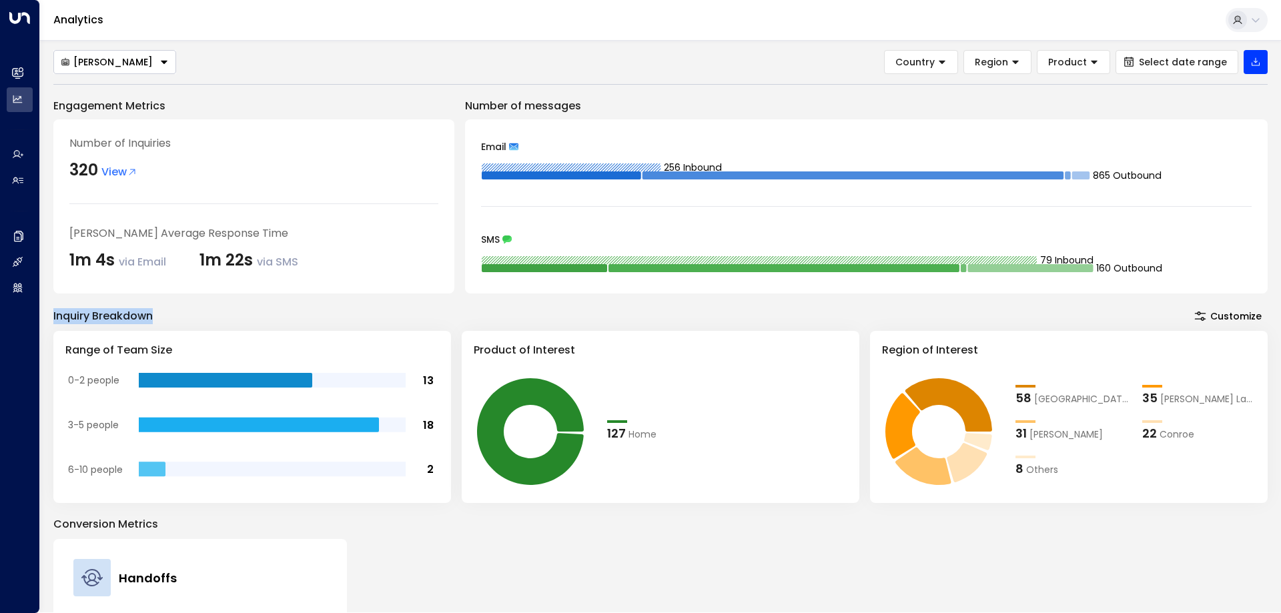
click at [48, 313] on div "Taylor Smith Country Region Product Select date range Engagement Metrics Number…" at bounding box center [660, 326] width 1241 height 573
click at [55, 312] on div "Inquiry Breakdown" at bounding box center [102, 316] width 99 height 16
click at [49, 311] on div "Taylor Smith Country Region Product Select date range Engagement Metrics Number…" at bounding box center [660, 326] width 1241 height 573
click at [59, 311] on div "Inquiry Breakdown" at bounding box center [102, 316] width 99 height 16
drag, startPoint x: 51, startPoint y: 310, endPoint x: 172, endPoint y: 315, distance: 120.2
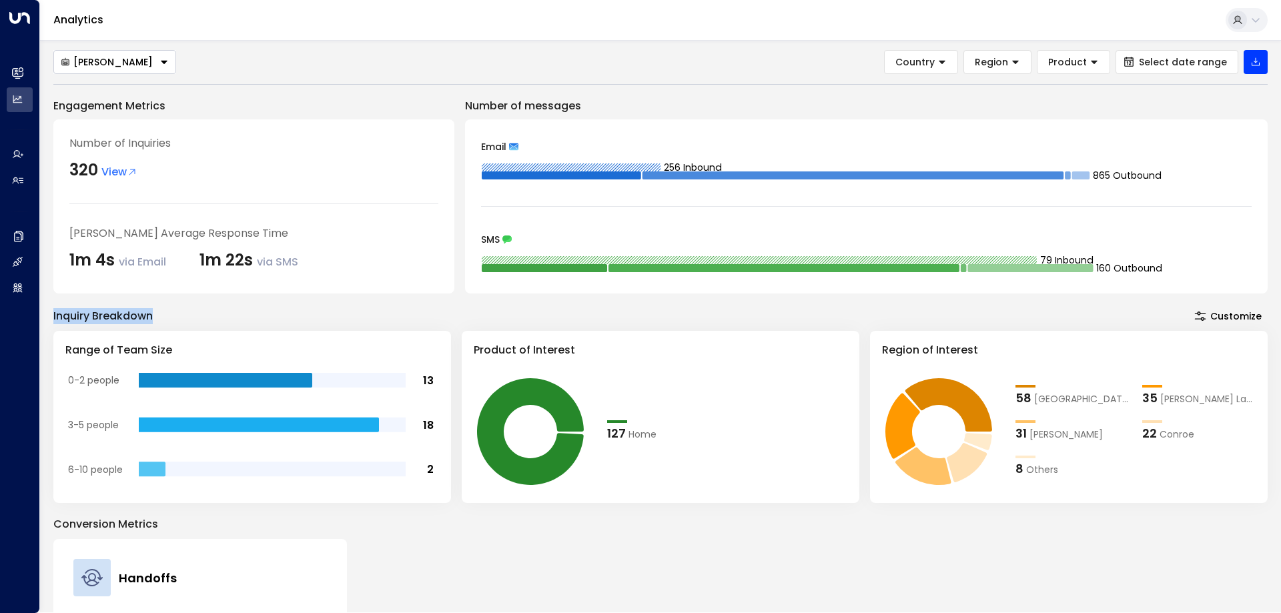
click at [172, 315] on div "Taylor Smith Country Region Product Select date range Engagement Metrics Number…" at bounding box center [660, 326] width 1241 height 573
click at [166, 316] on div "Inquiry Breakdown Customize" at bounding box center [660, 316] width 1215 height 19
click at [151, 315] on div "Inquiry Breakdown" at bounding box center [102, 316] width 99 height 16
drag, startPoint x: 164, startPoint y: 317, endPoint x: 49, endPoint y: 317, distance: 114.8
click at [49, 317] on div "Taylor Smith Country Region Product Select date range Engagement Metrics Number…" at bounding box center [660, 326] width 1241 height 573
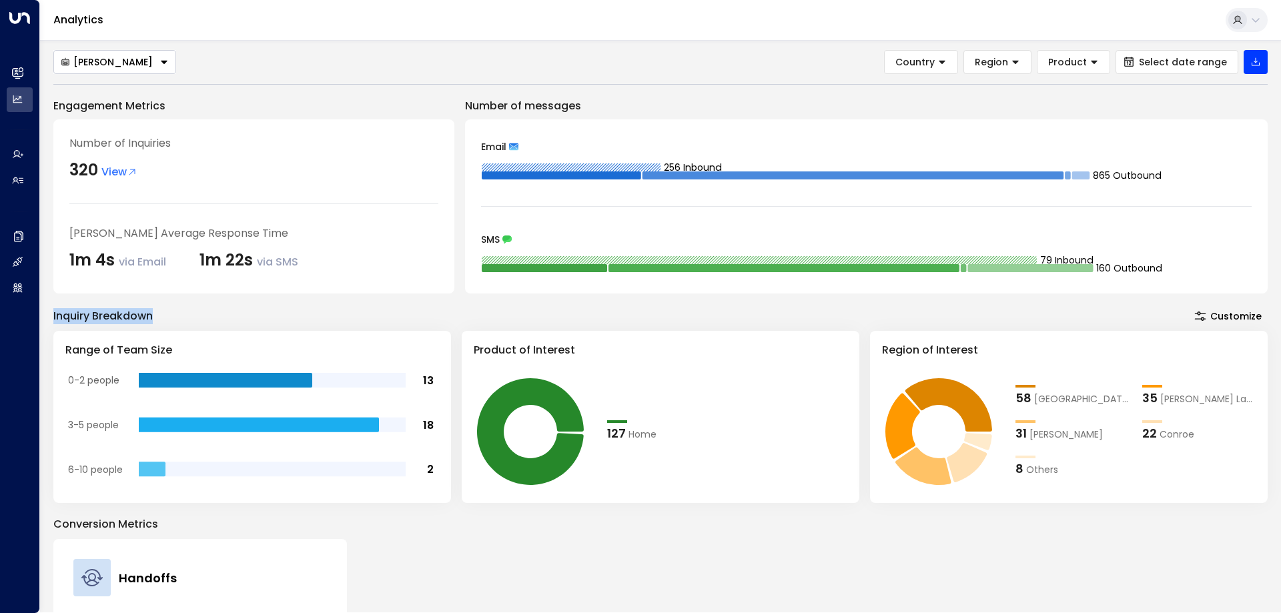
click at [59, 315] on div "Inquiry Breakdown" at bounding box center [102, 316] width 99 height 16
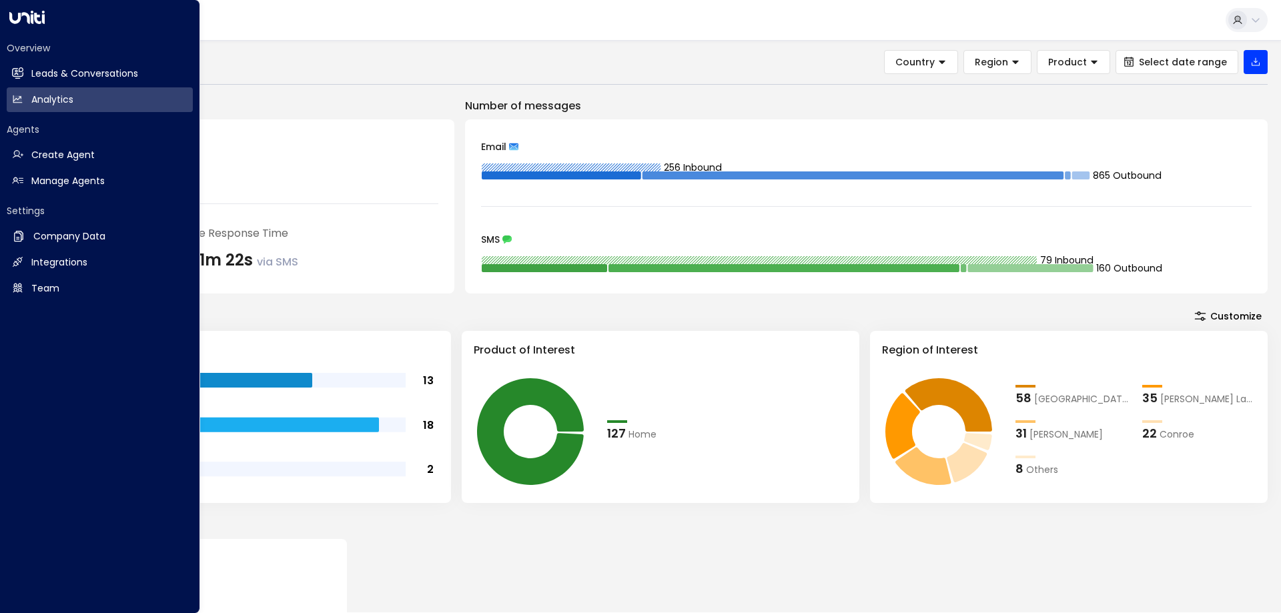
click at [210, 294] on div "Engagement Metrics Number of Inquiries 320 View Taylor Smith's Average Response…" at bounding box center [660, 467] width 1215 height 739
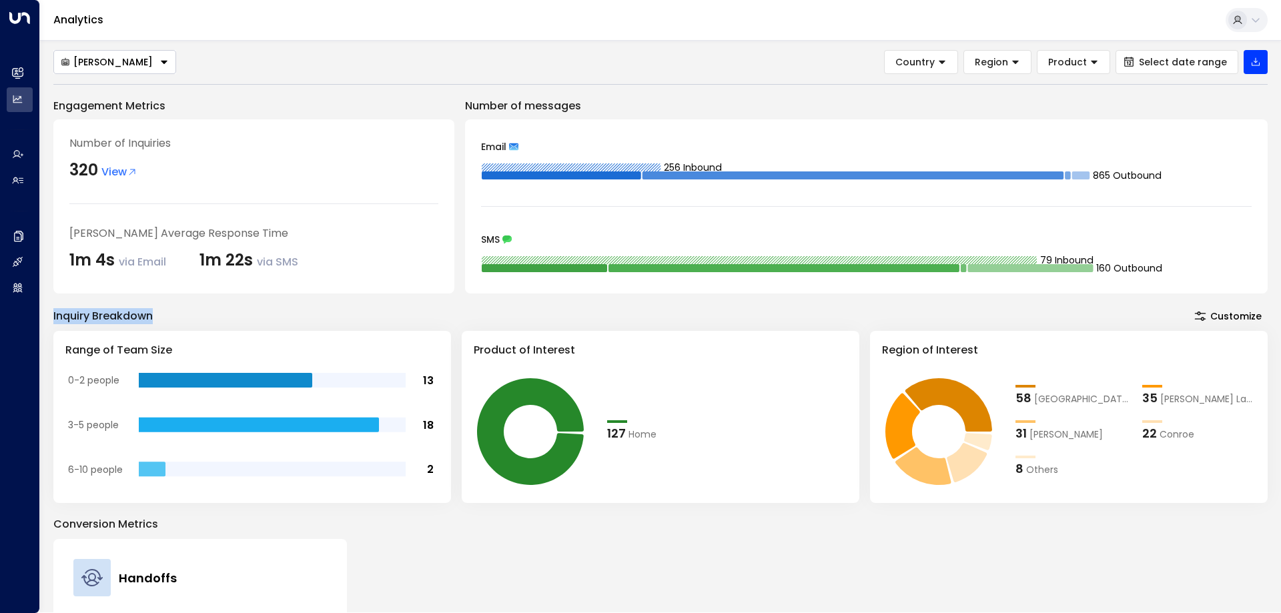
drag, startPoint x: 175, startPoint y: 314, endPoint x: 46, endPoint y: 314, distance: 128.8
click at [46, 314] on div "Taylor Smith Country Region Product Select date range Engagement Metrics Number…" at bounding box center [660, 326] width 1241 height 573
click at [57, 314] on div "Inquiry Breakdown" at bounding box center [102, 316] width 99 height 16
drag, startPoint x: 179, startPoint y: 105, endPoint x: 49, endPoint y: 98, distance: 130.3
click at [49, 98] on div "Taylor Smith Country Region Product Select date range Engagement Metrics Number…" at bounding box center [660, 326] width 1241 height 573
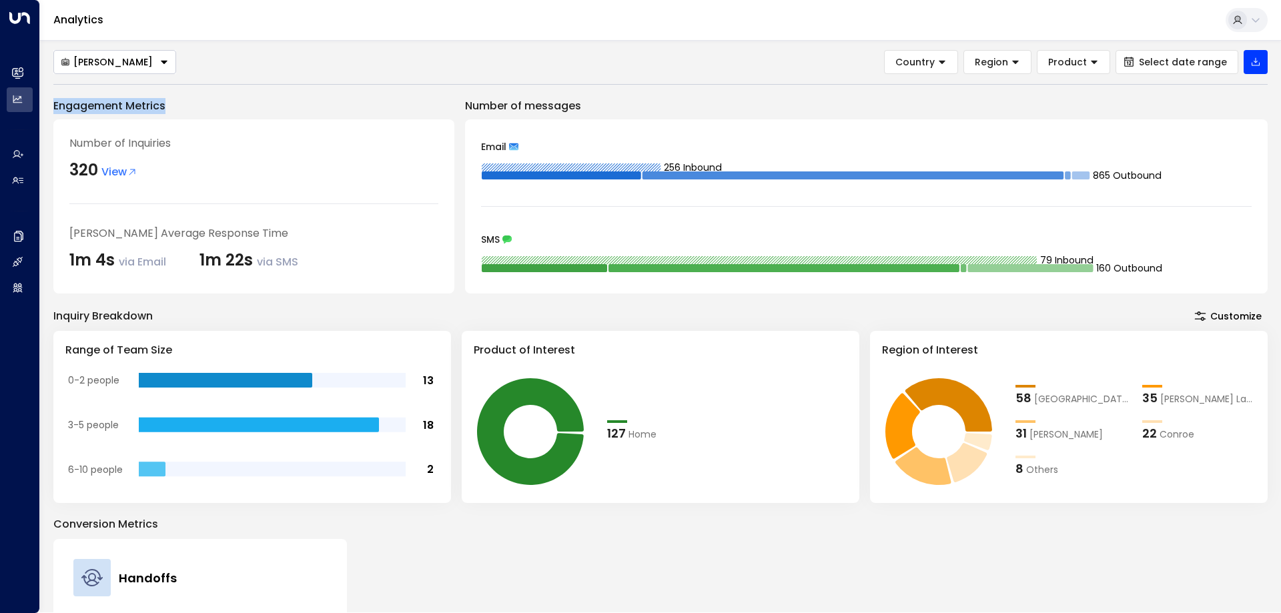
click at [65, 99] on p "Engagement Metrics" at bounding box center [253, 106] width 401 height 16
click at [348, 100] on p "Engagement Metrics" at bounding box center [253, 106] width 401 height 16
drag, startPoint x: 165, startPoint y: 106, endPoint x: 32, endPoint y: 111, distance: 132.9
click at [32, 111] on div "Overview Leads & Conversations Leads & Conversations Analytics Analytics Agents…" at bounding box center [640, 306] width 1281 height 613
click at [210, 107] on p "Engagement Metrics" at bounding box center [253, 106] width 401 height 16
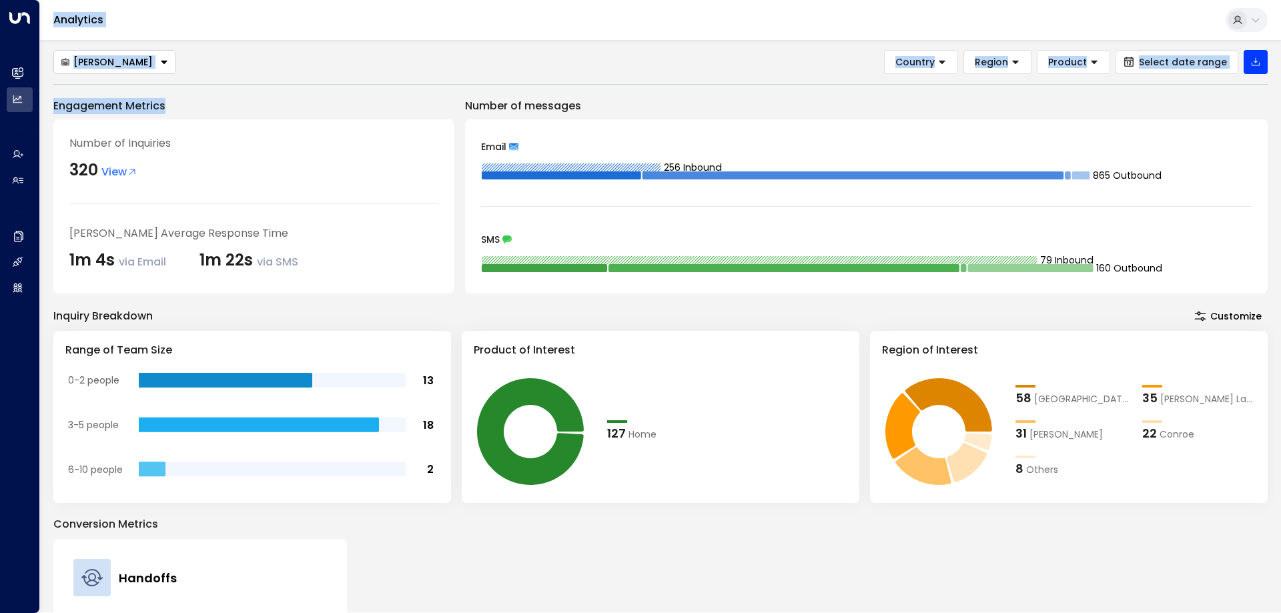
click at [288, 80] on div "Taylor Smith Country Region Product Select date range Engagement Metrics Number…" at bounding box center [660, 443] width 1215 height 787
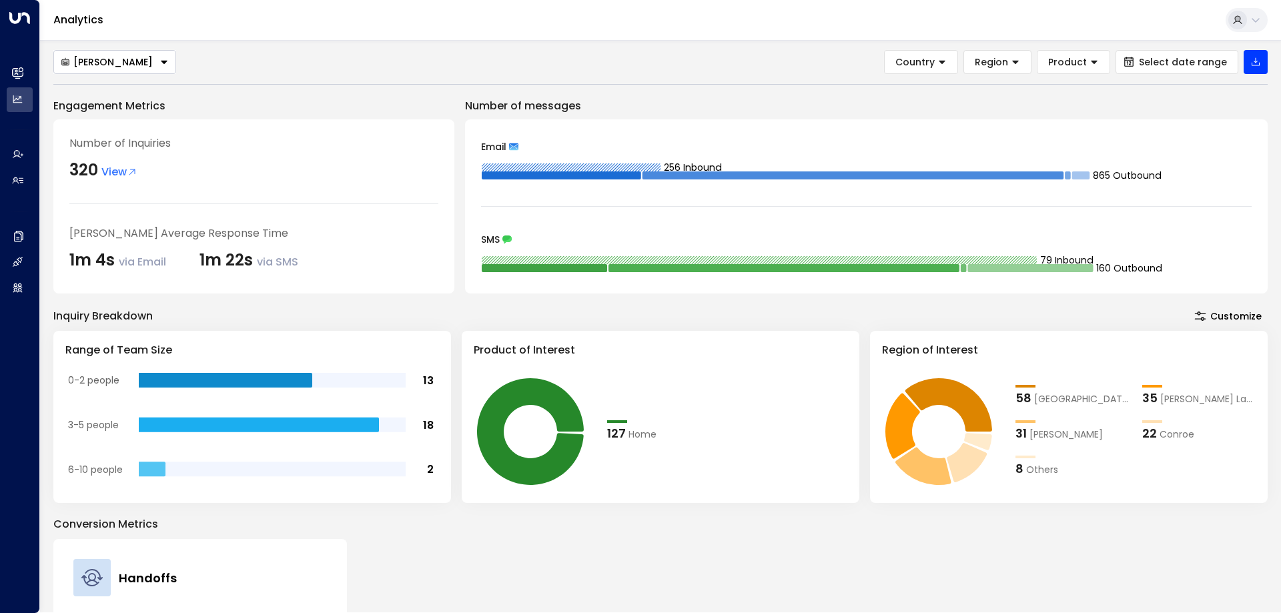
click at [948, 121] on div "Email 256 Inbound 865 Outbound SMS 79 Inbound 160 Outbound" at bounding box center [866, 206] width 803 height 174
click at [781, 88] on div "Taylor Smith Country Region Product Select date range Engagement Metrics Number…" at bounding box center [660, 443] width 1215 height 787
click at [894, 119] on div "Number of messages Email 256 Inbound 865 Outbound SMS 79 Inbound 160 Outbound" at bounding box center [866, 196] width 803 height 196
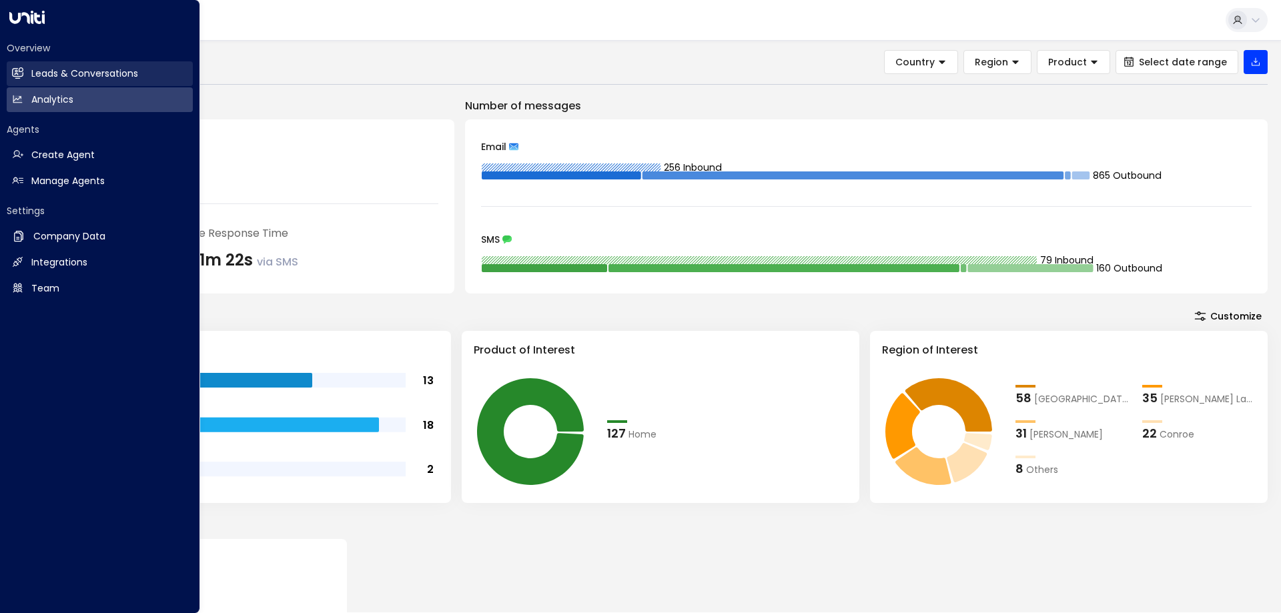
click at [89, 80] on h2 "Leads & Conversations" at bounding box center [84, 74] width 107 height 14
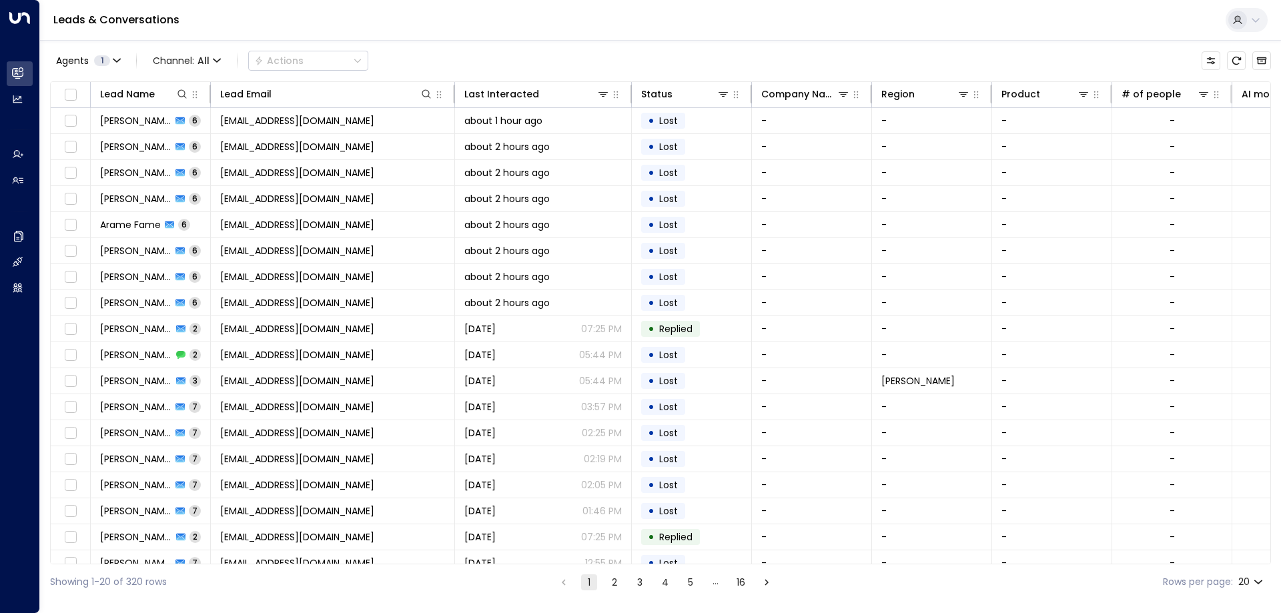
click at [476, 51] on div "Agents 1 Channel: All Actions" at bounding box center [660, 61] width 1221 height 28
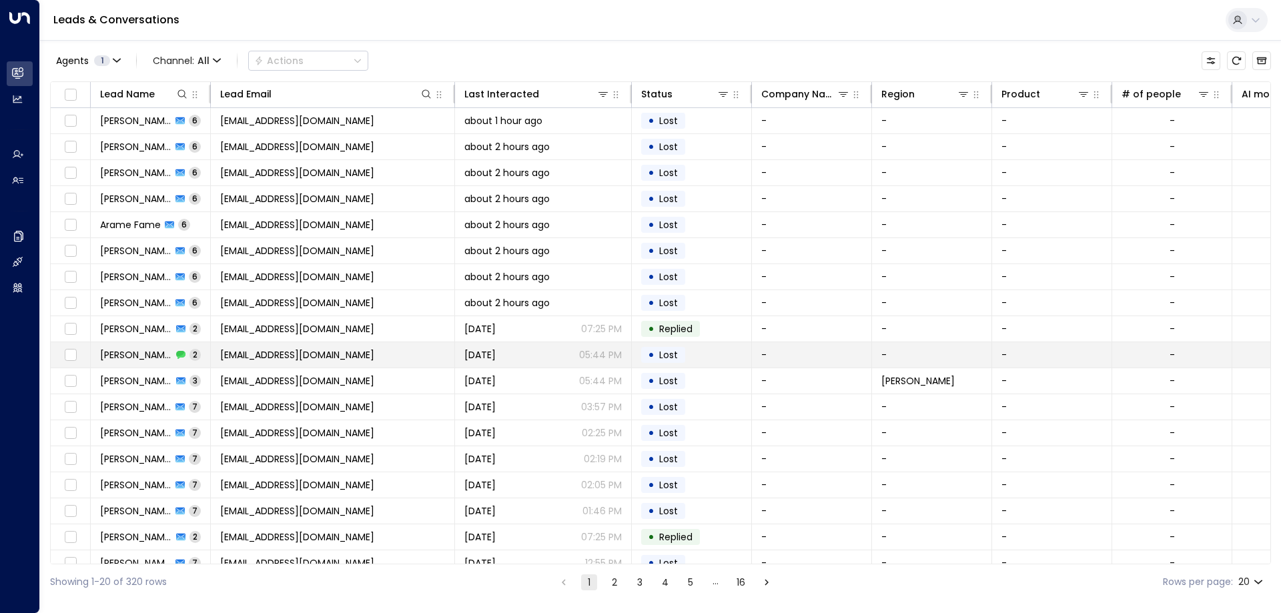
click at [298, 359] on span "[EMAIL_ADDRESS][DOMAIN_NAME]" at bounding box center [297, 354] width 154 height 13
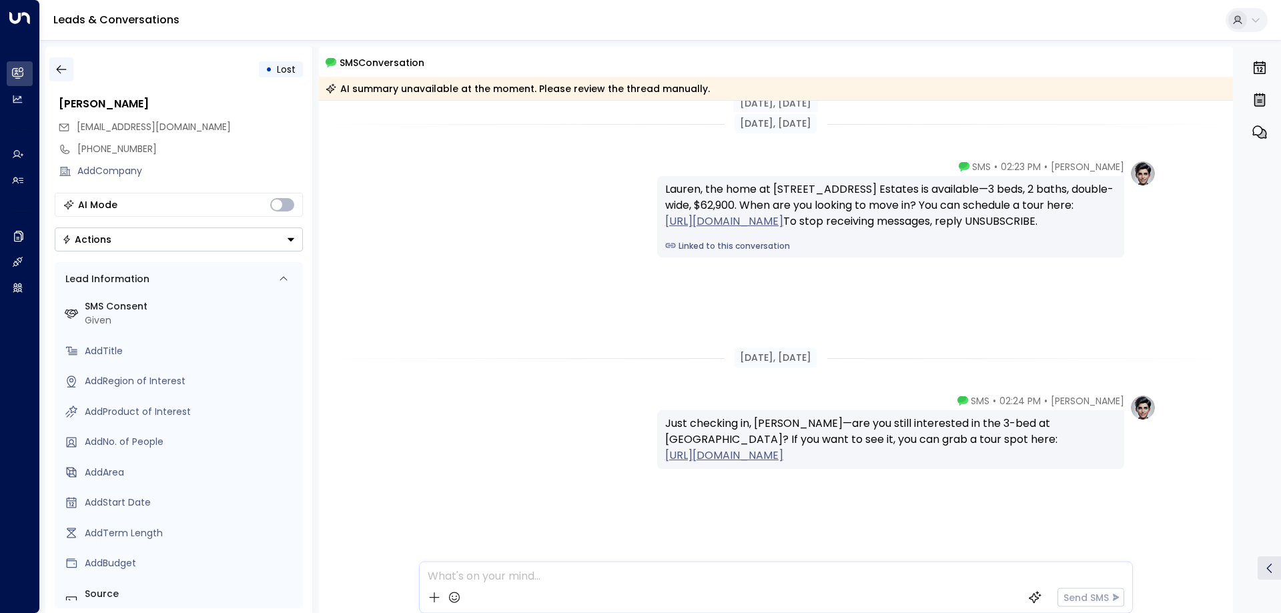
click at [69, 66] on button "button" at bounding box center [61, 69] width 24 height 24
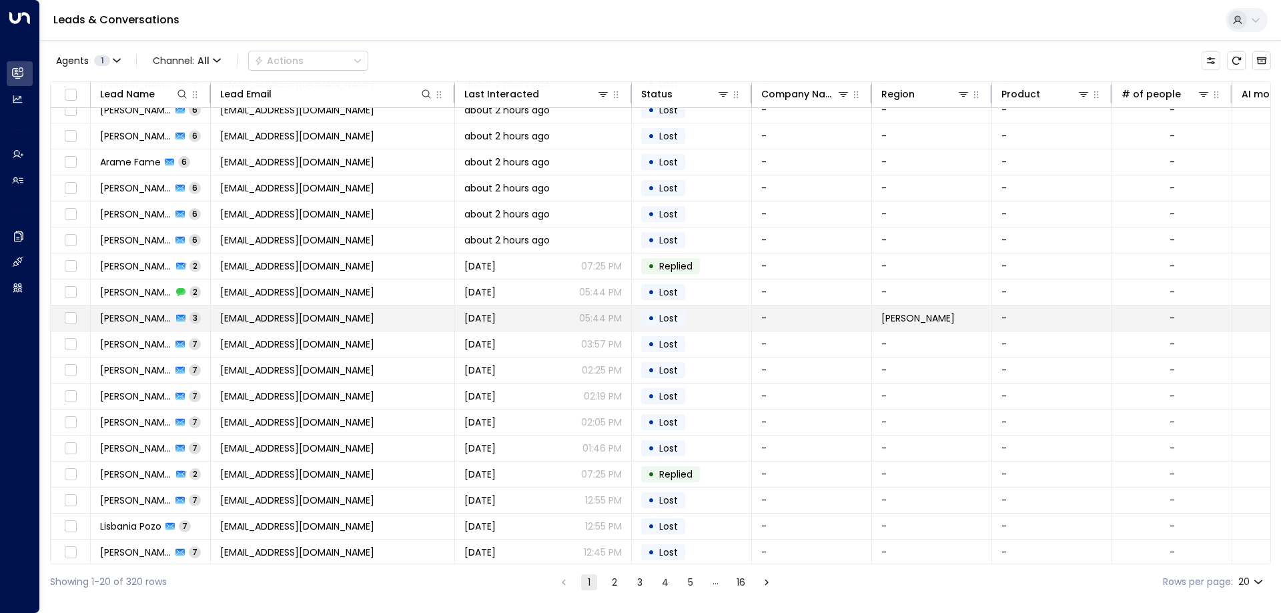
scroll to position [69, 0]
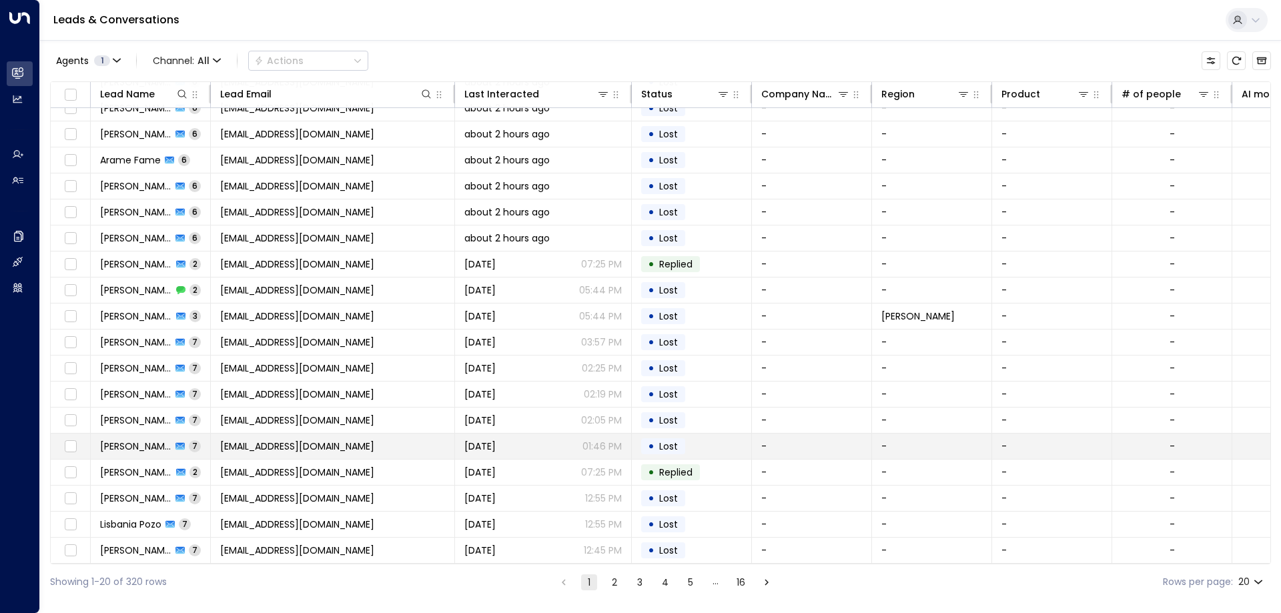
click at [260, 444] on span "[EMAIL_ADDRESS][DOMAIN_NAME]" at bounding box center [297, 446] width 154 height 13
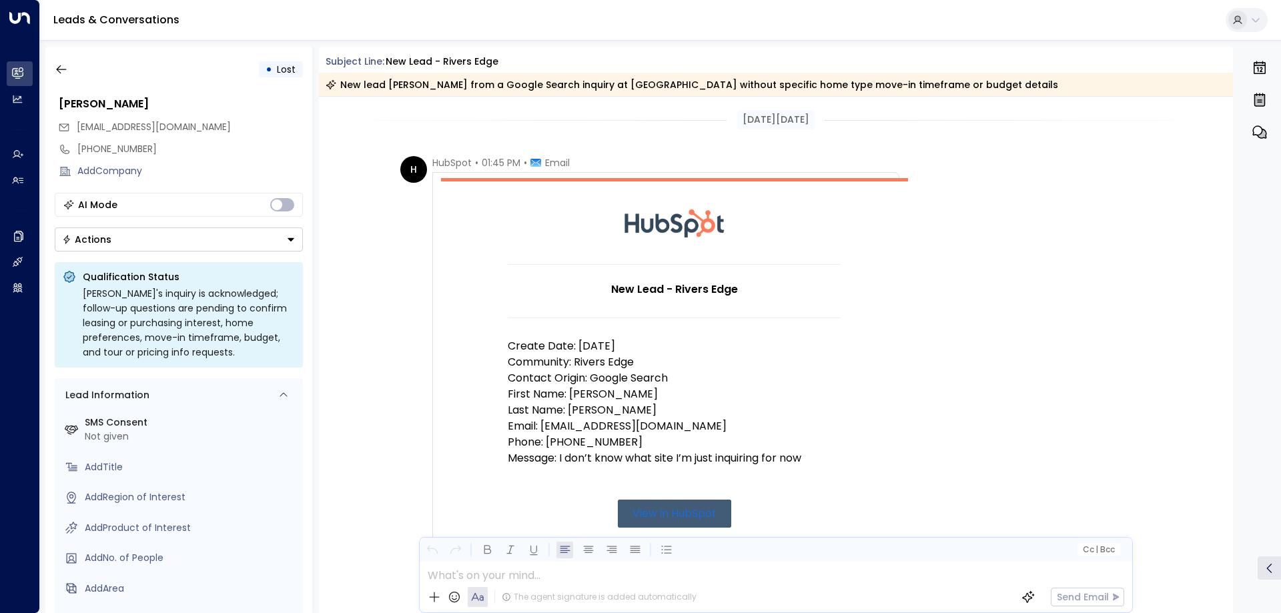
click at [598, 430] on p "Email: coder1972@yahoo.com" at bounding box center [675, 426] width 334 height 16
click at [573, 422] on p "Email: coder1972@yahoo.com" at bounding box center [675, 426] width 334 height 16
click at [654, 422] on p "Email: coder1972@yahoo.com" at bounding box center [675, 426] width 334 height 16
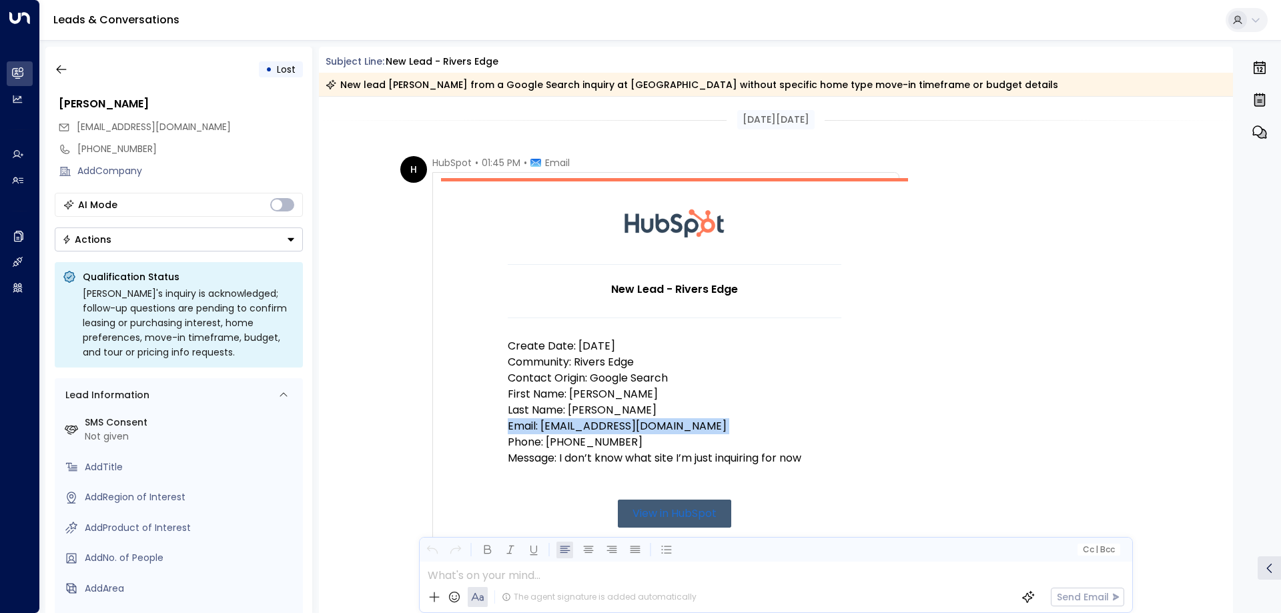
click at [628, 429] on p "Email: coder1972@yahoo.com" at bounding box center [675, 426] width 334 height 16
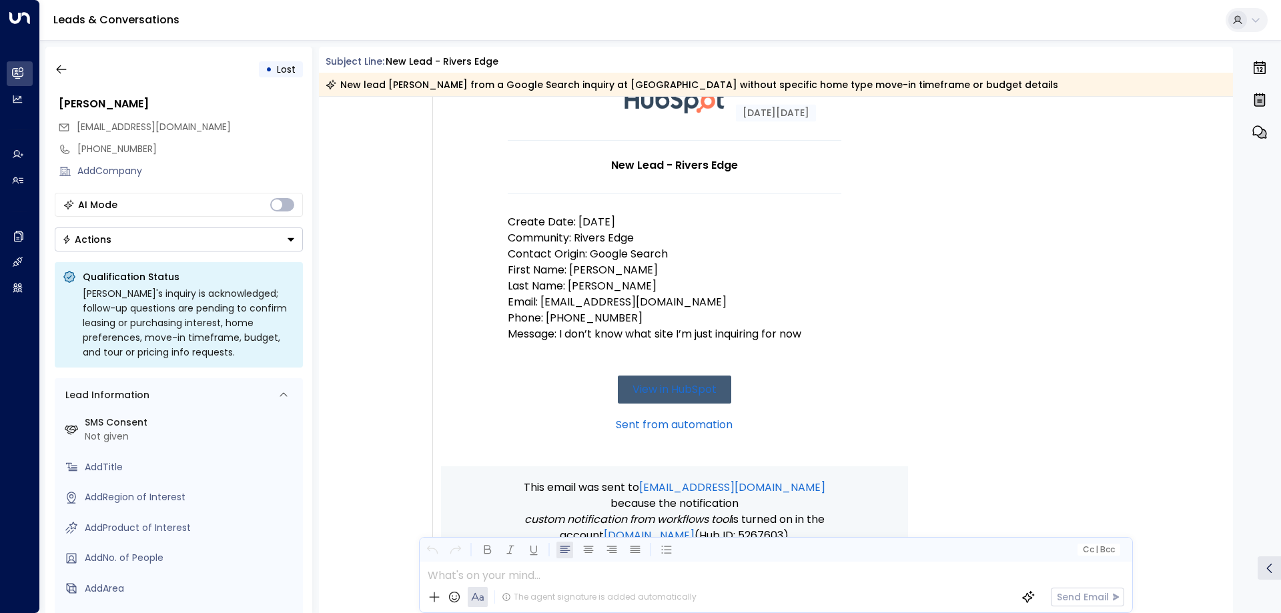
scroll to position [133, 0]
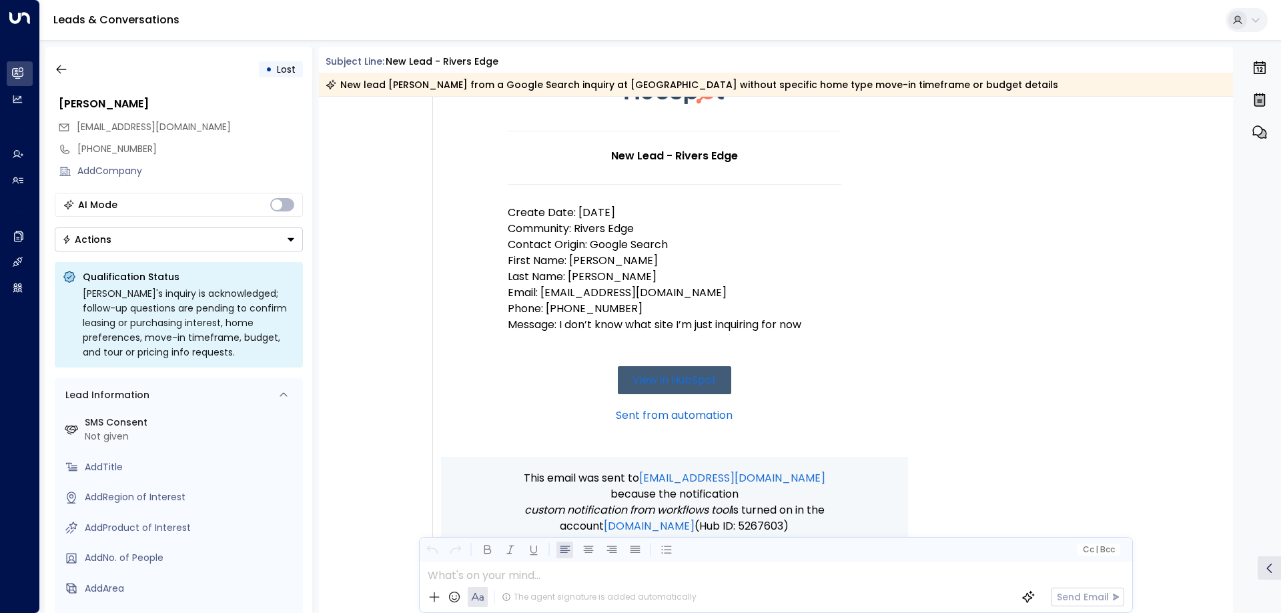
click at [616, 289] on p "Email: coder1972@yahoo.com" at bounding box center [675, 293] width 334 height 16
click at [672, 290] on p "Email: coder1972@yahoo.com" at bounding box center [675, 293] width 334 height 16
drag, startPoint x: 673, startPoint y: 291, endPoint x: 539, endPoint y: 288, distance: 134.8
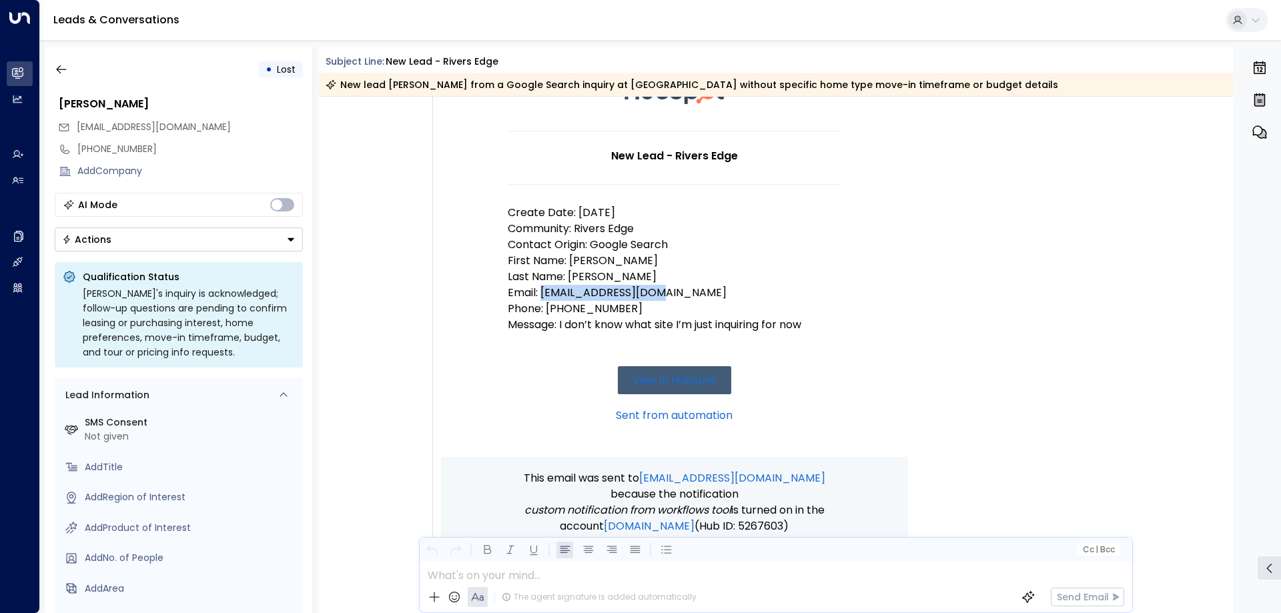
click at [539, 288] on p "Email: coder1972@yahoo.com" at bounding box center [675, 293] width 334 height 16
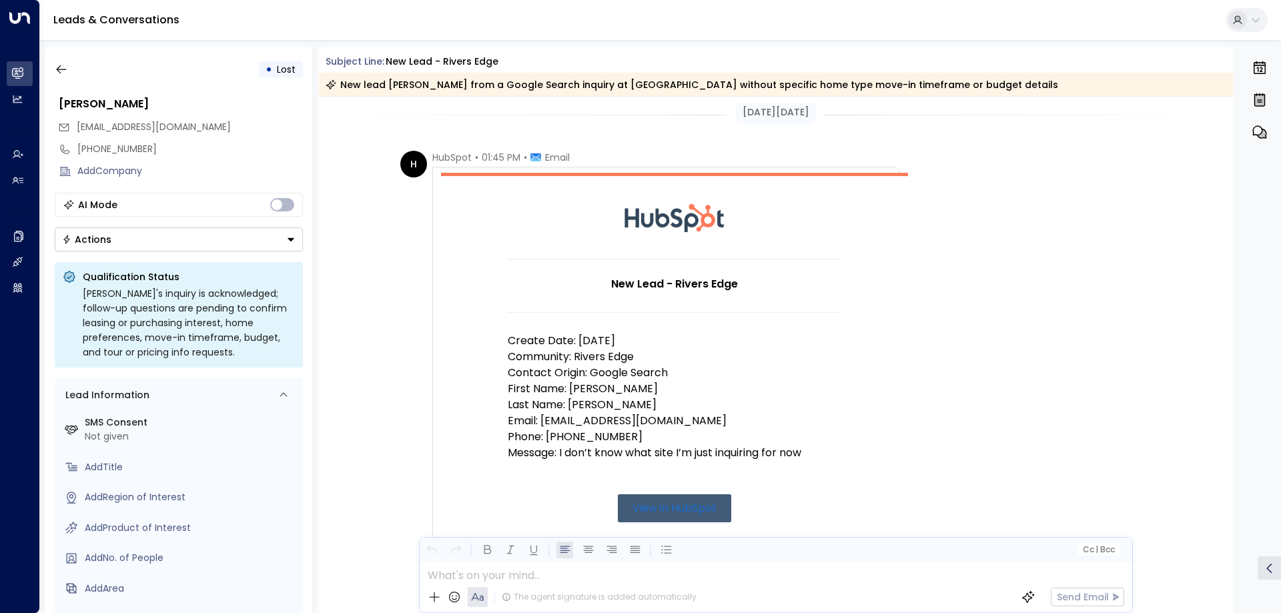
scroll to position [0, 0]
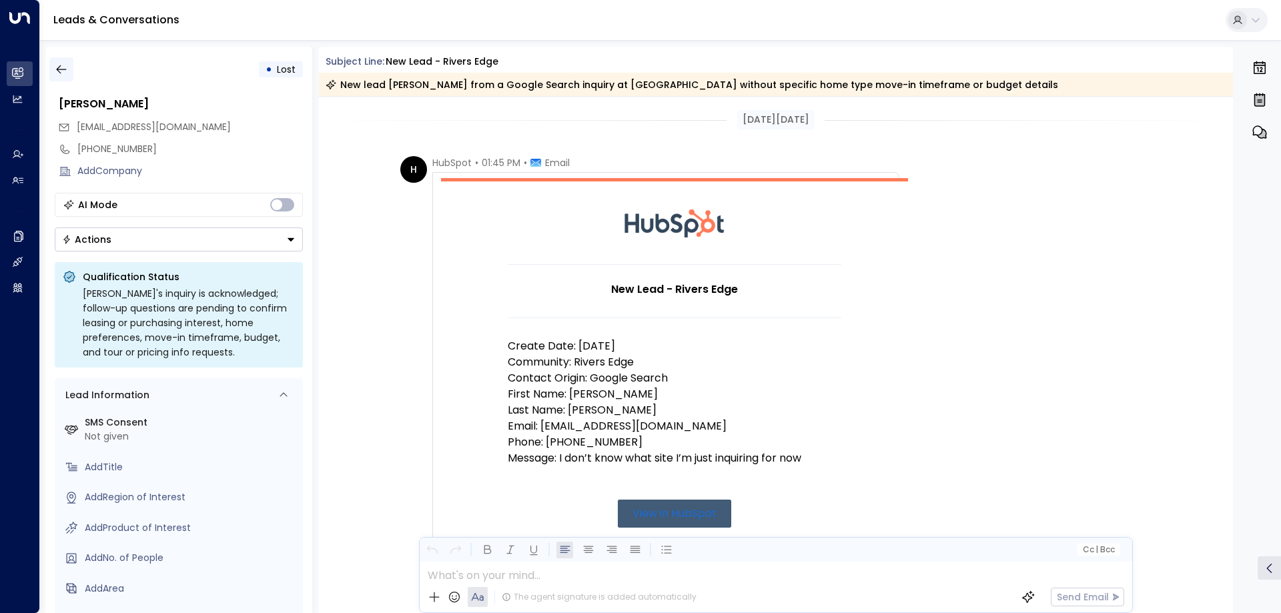
click at [68, 67] on button "button" at bounding box center [61, 69] width 24 height 24
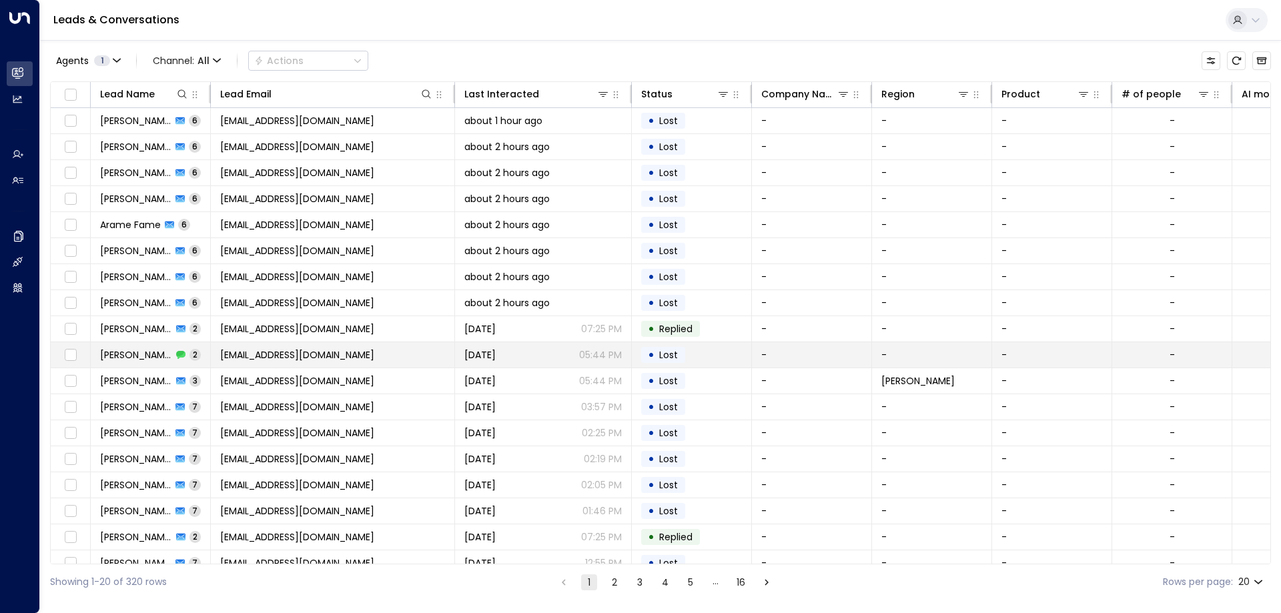
click at [126, 358] on span "[PERSON_NAME]" at bounding box center [136, 354] width 72 height 13
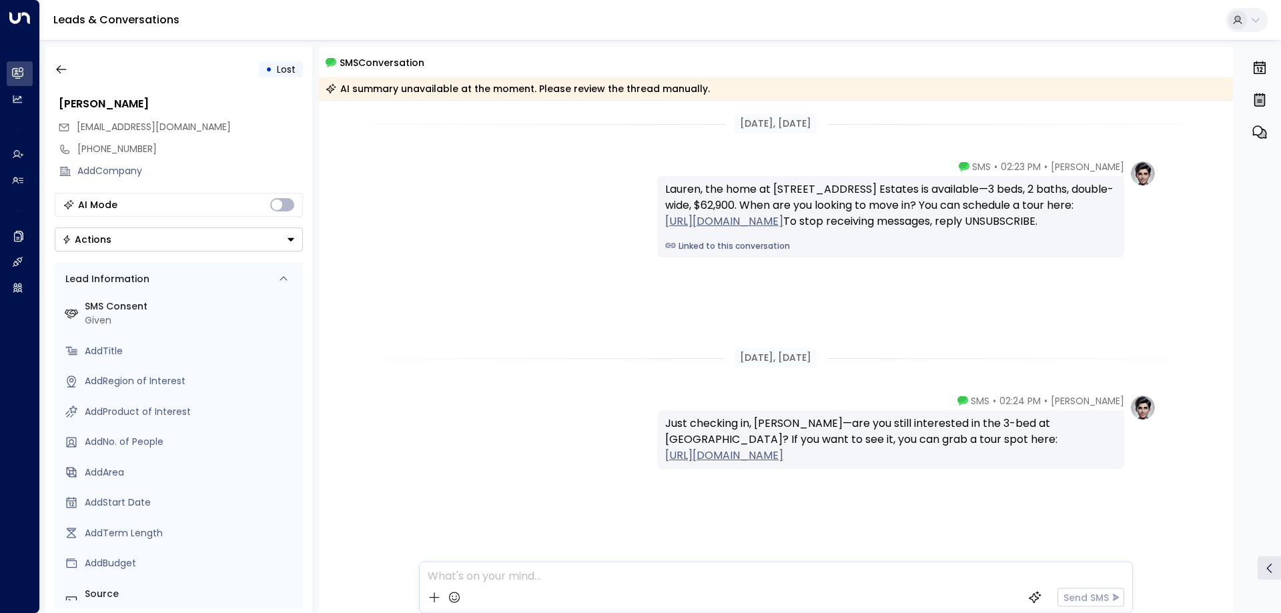
click at [800, 210] on div "Lauren, the home at 12265 St. Michel Ave in Springbrook Estates is available—3 …" at bounding box center [890, 206] width 451 height 48
click at [65, 67] on icon "button" at bounding box center [61, 69] width 13 height 13
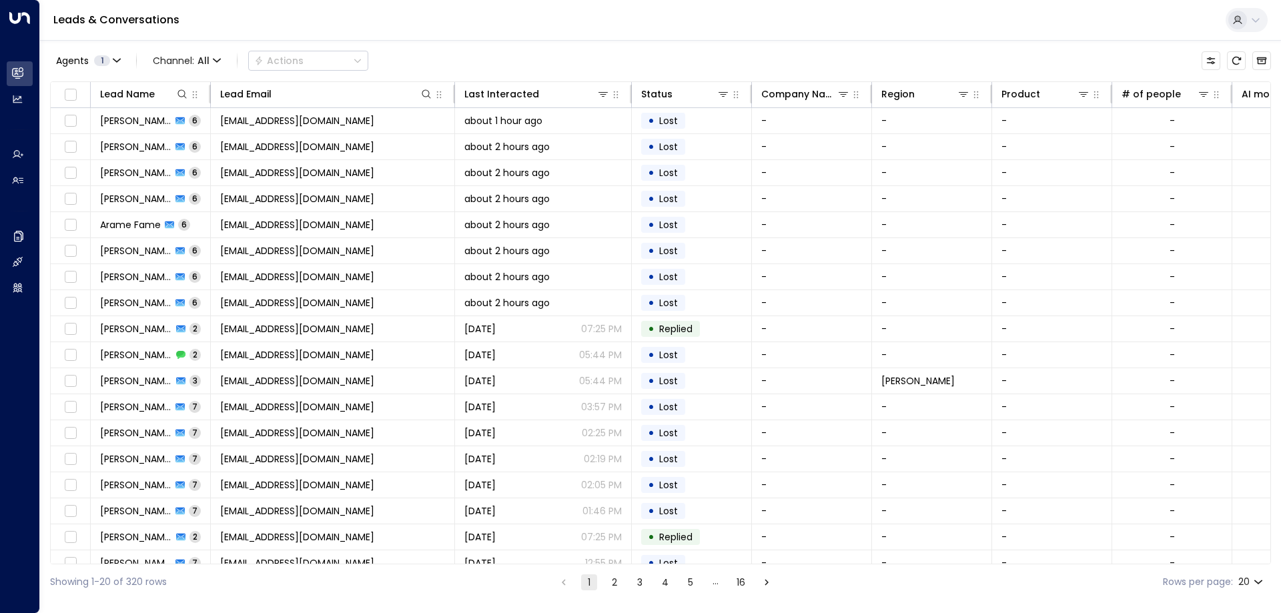
click at [616, 581] on button "2" at bounding box center [615, 583] width 16 height 16
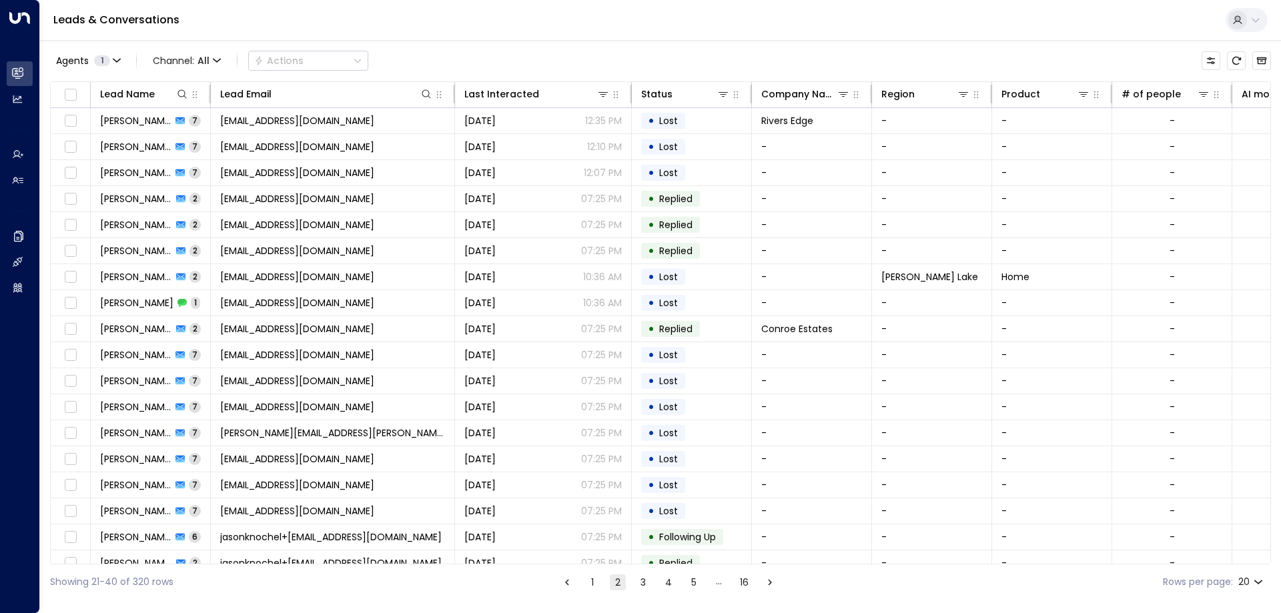
click at [591, 582] on button "1" at bounding box center [593, 583] width 16 height 16
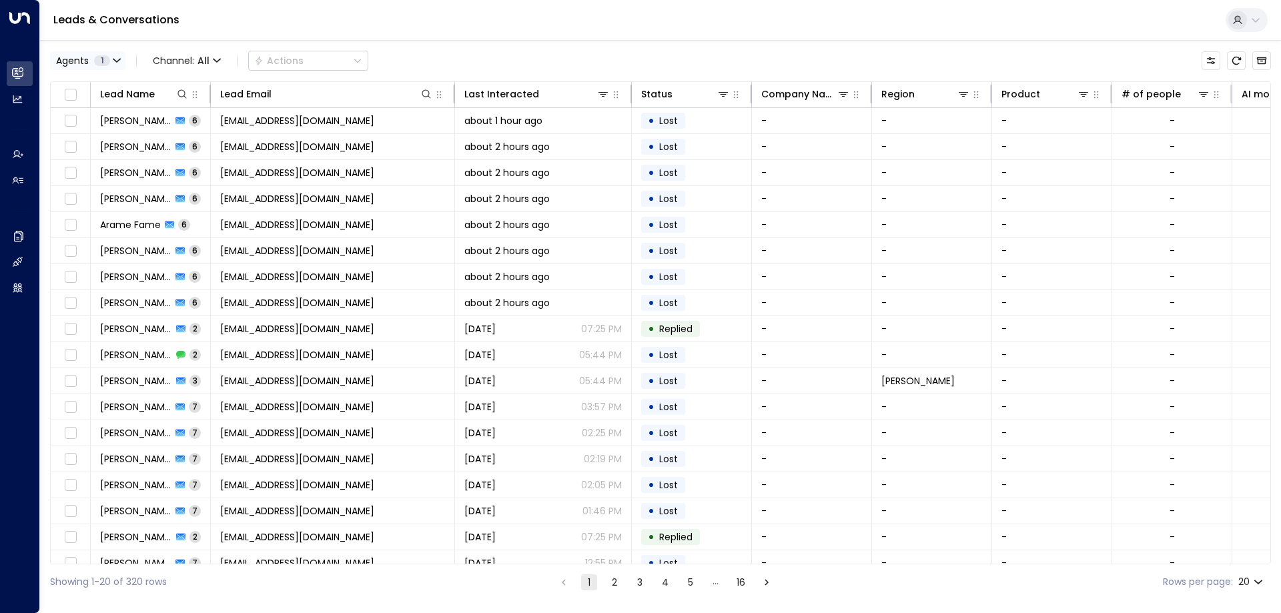
click at [103, 61] on span "1" at bounding box center [102, 60] width 16 height 11
click at [111, 63] on div at bounding box center [640, 306] width 1281 height 613
click at [194, 63] on span "Channel: All" at bounding box center [186, 60] width 79 height 19
click at [456, 37] on div at bounding box center [640, 306] width 1281 height 613
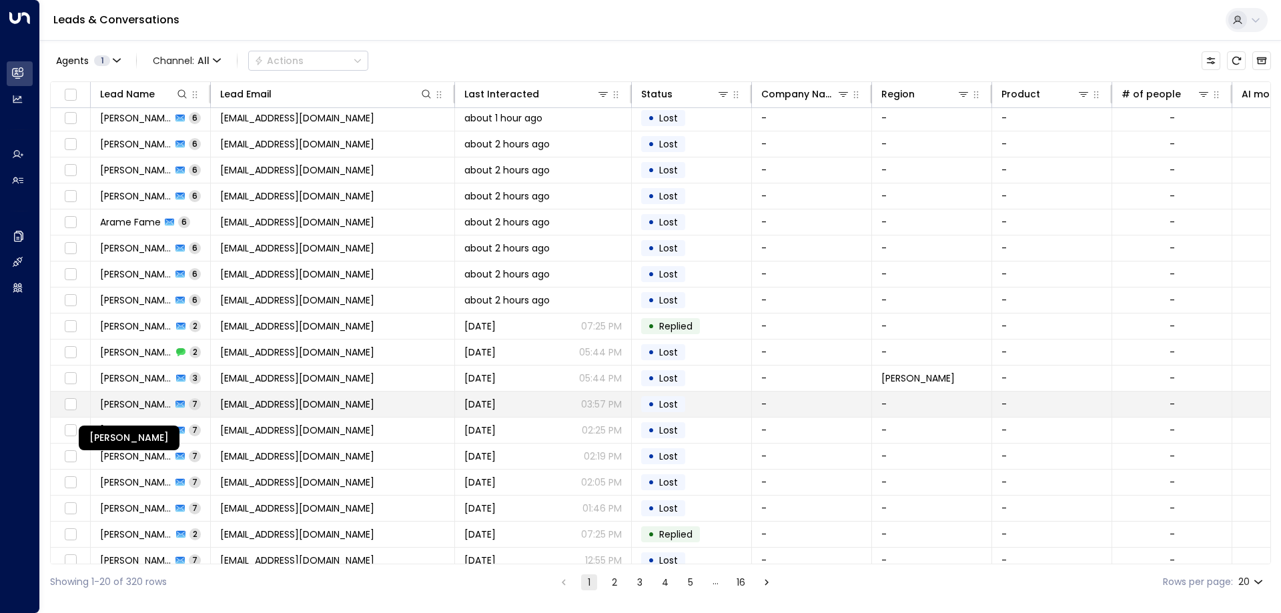
scroll to position [0, 0]
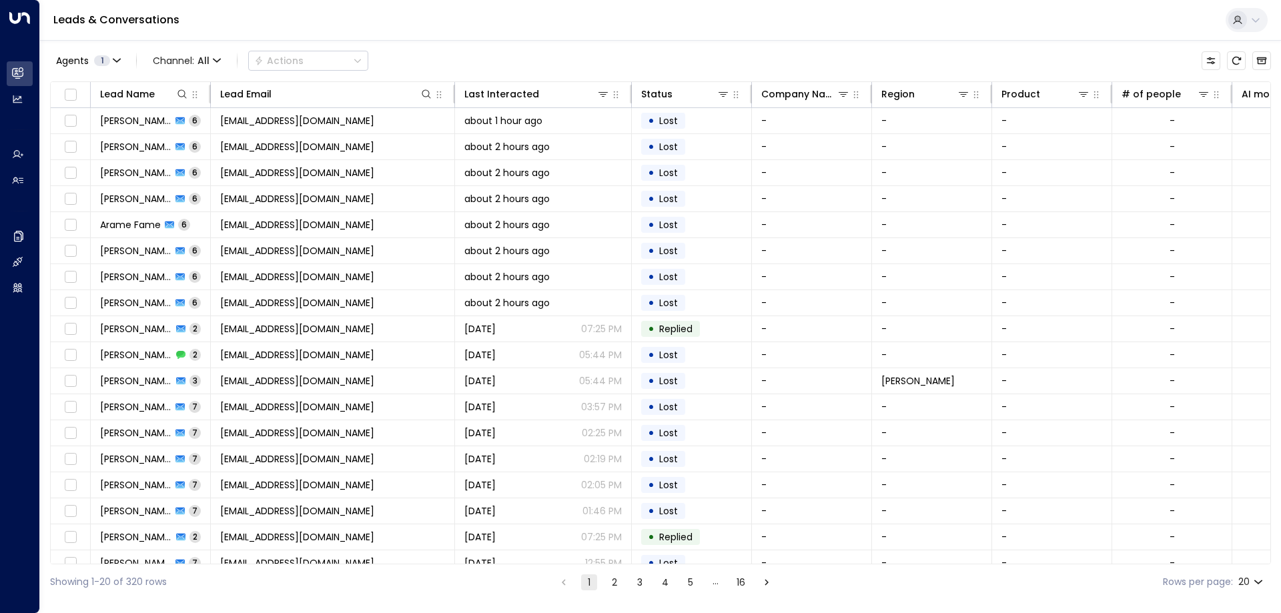
click at [322, 28] on div "Leads & Conversations" at bounding box center [660, 20] width 1241 height 41
click at [198, 583] on div "Showing 1-20 of 320 rows 1 2 3 4 5 … 16 Rows per page: 20 **" at bounding box center [660, 582] width 1221 height 35
click at [360, 24] on div "Leads & Conversations" at bounding box center [660, 20] width 1241 height 41
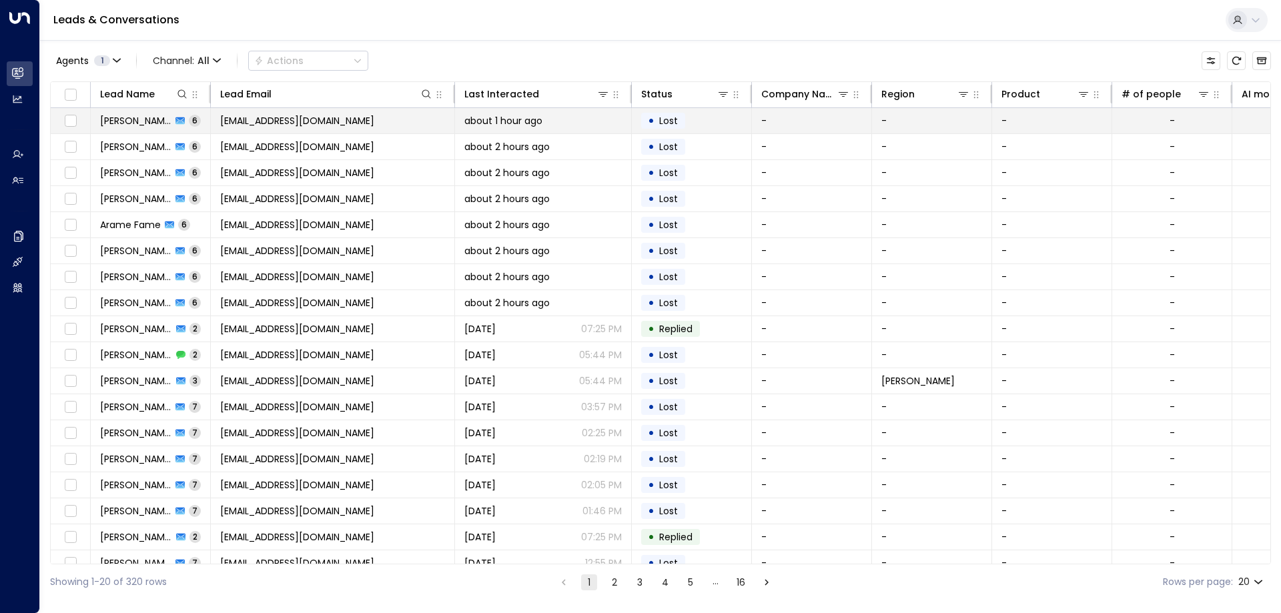
click at [138, 122] on span "[PERSON_NAME]" at bounding box center [135, 120] width 71 height 13
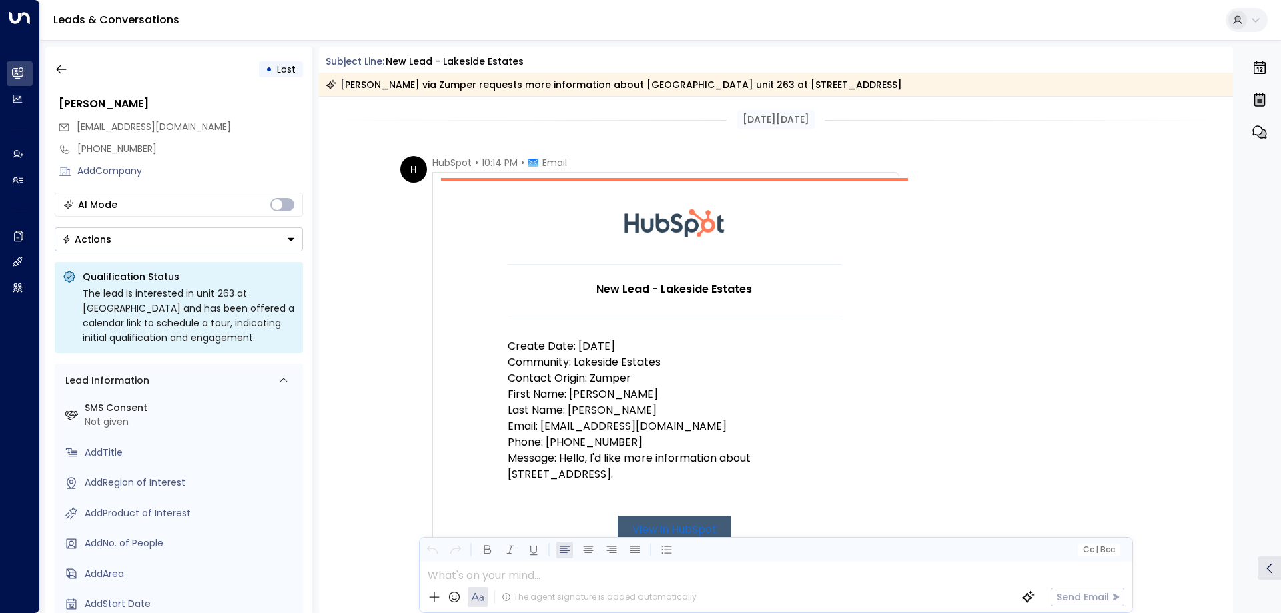
click at [663, 354] on p "Community: Lakeside Estates" at bounding box center [675, 362] width 334 height 16
